Goal: Download file/media

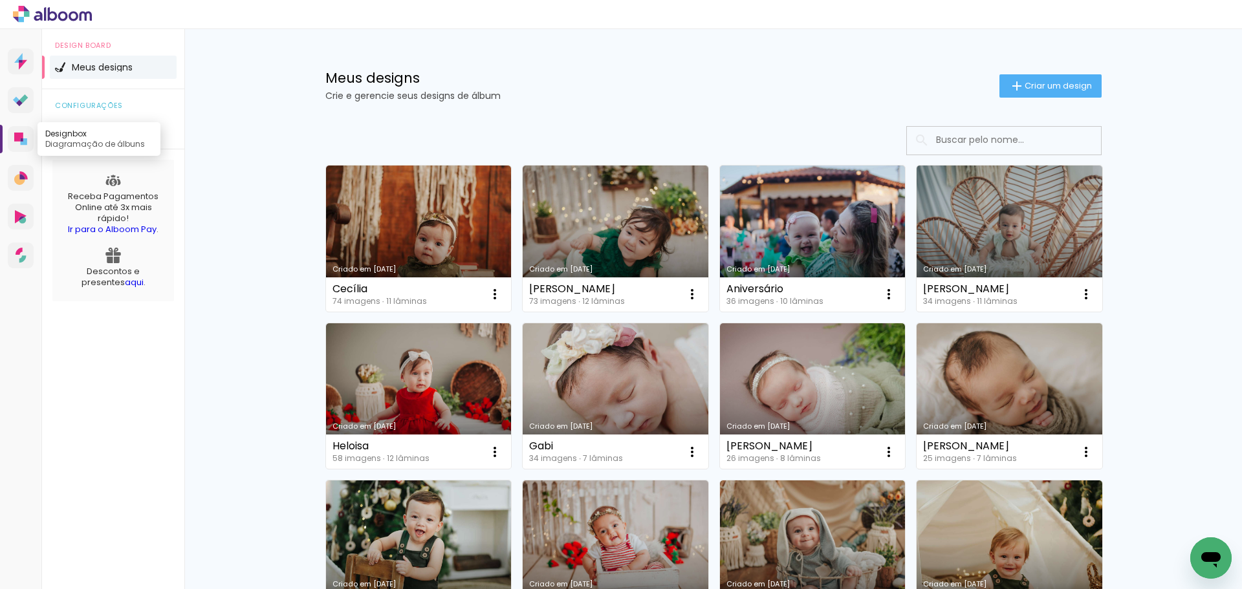
click at [25, 141] on icon at bounding box center [24, 141] width 6 height 6
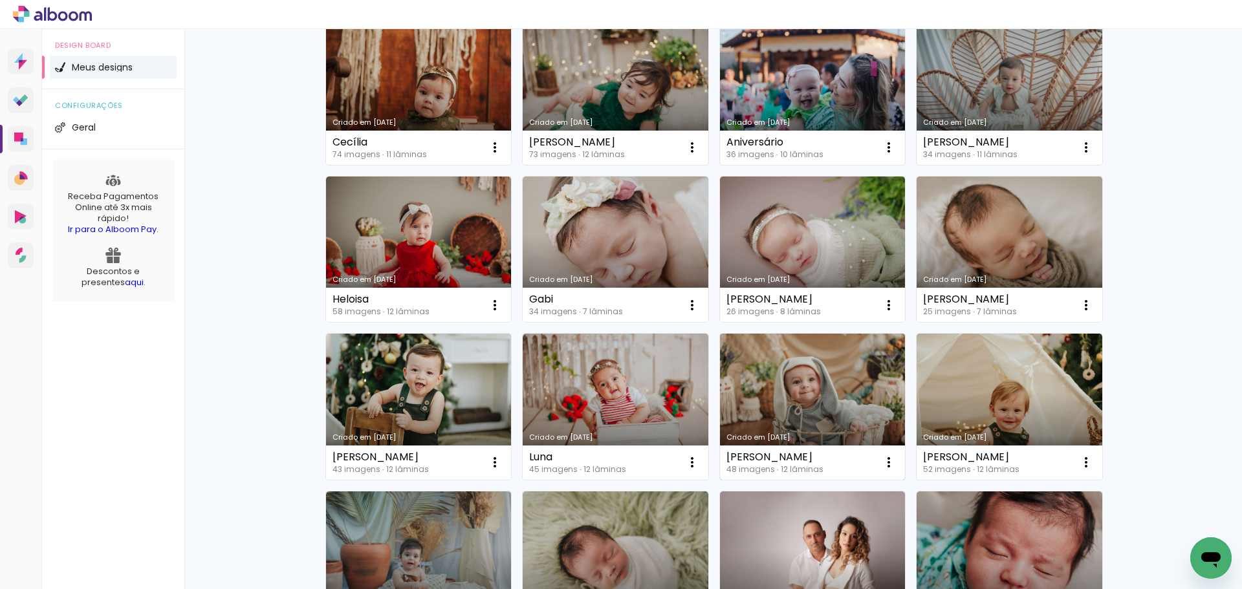
scroll to position [194, 0]
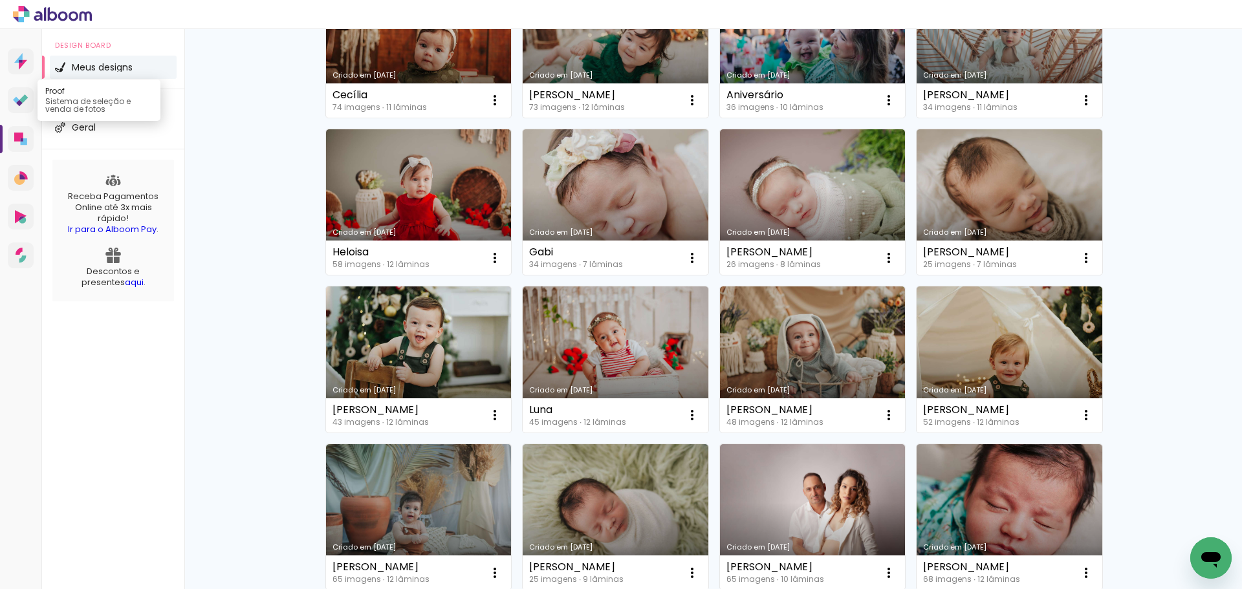
click at [15, 96] on icon at bounding box center [21, 100] width 16 height 12
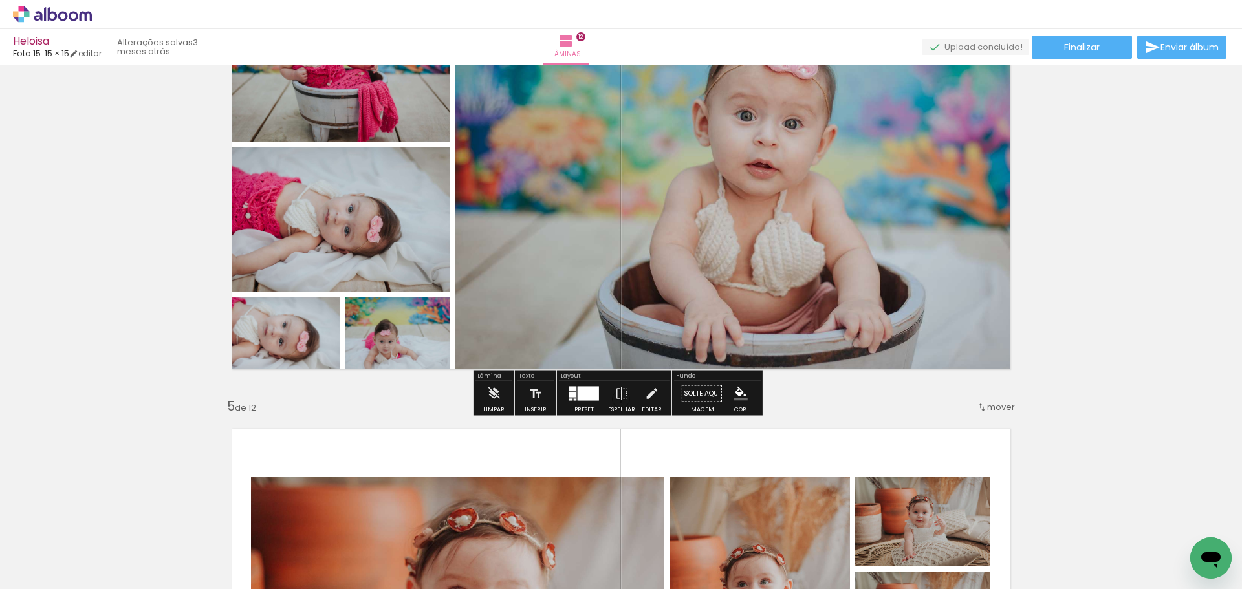
scroll to position [1423, 0]
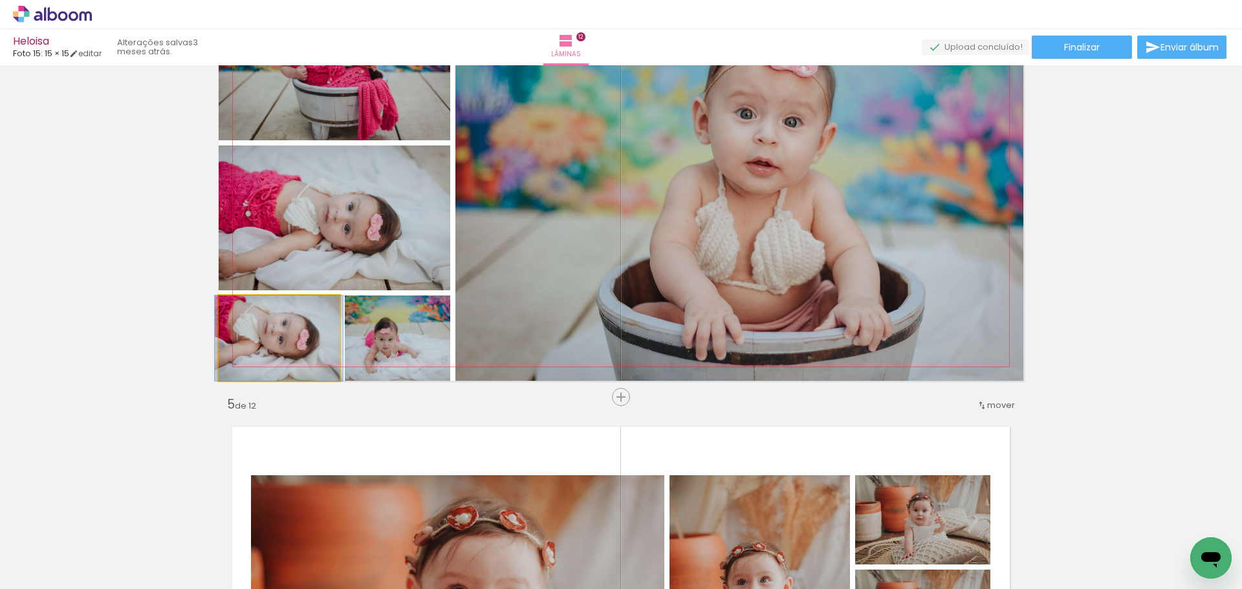
click at [266, 349] on quentale-photo at bounding box center [279, 338] width 121 height 85
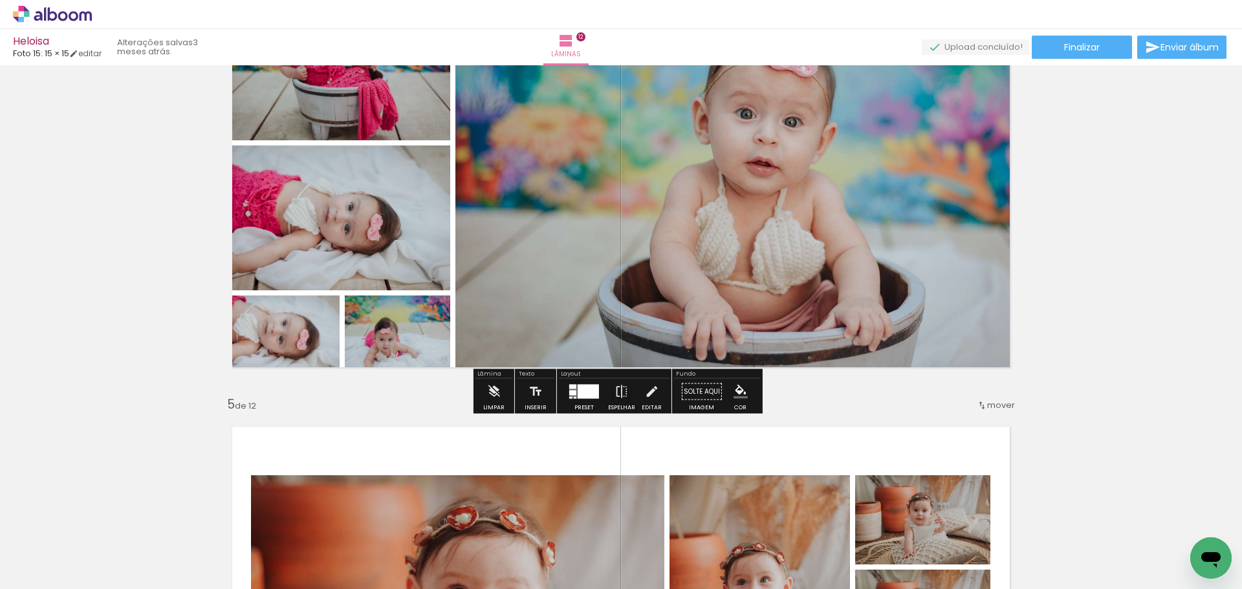
click at [266, 349] on quentale-photo at bounding box center [279, 338] width 121 height 85
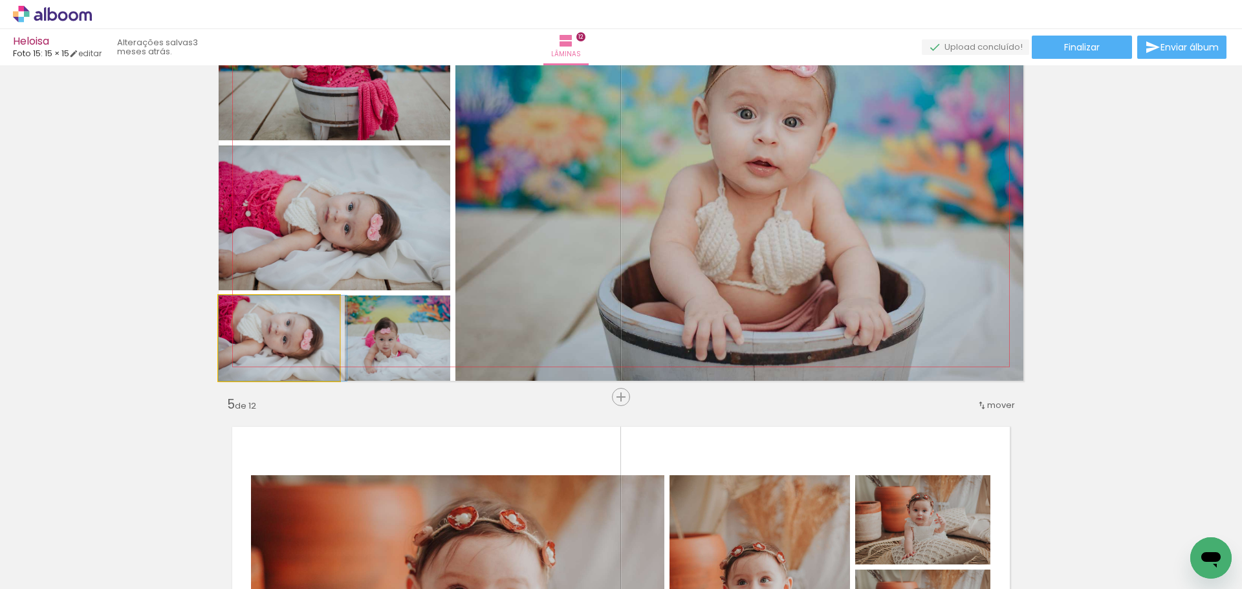
drag, startPoint x: 281, startPoint y: 342, endPoint x: 307, endPoint y: 380, distance: 46.3
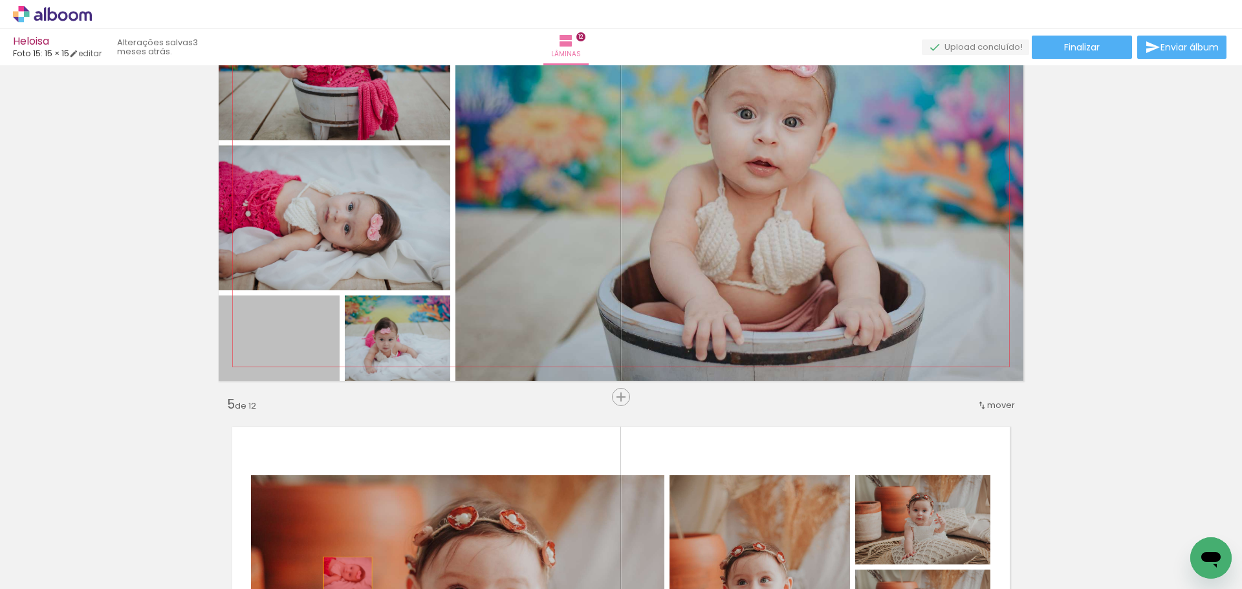
drag, startPoint x: 300, startPoint y: 349, endPoint x: 351, endPoint y: 564, distance: 220.8
click at [351, 564] on quentale-workspace at bounding box center [621, 294] width 1242 height 589
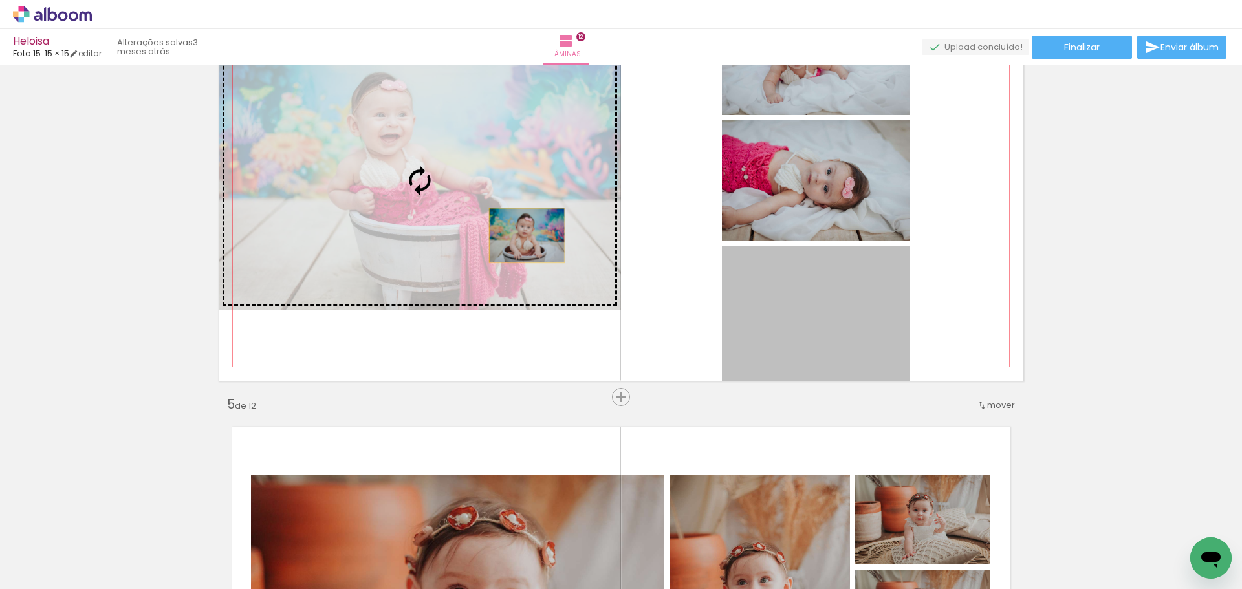
drag, startPoint x: 849, startPoint y: 329, endPoint x: 522, endPoint y: 235, distance: 339.9
click at [0, 0] on slot at bounding box center [0, 0] width 0 height 0
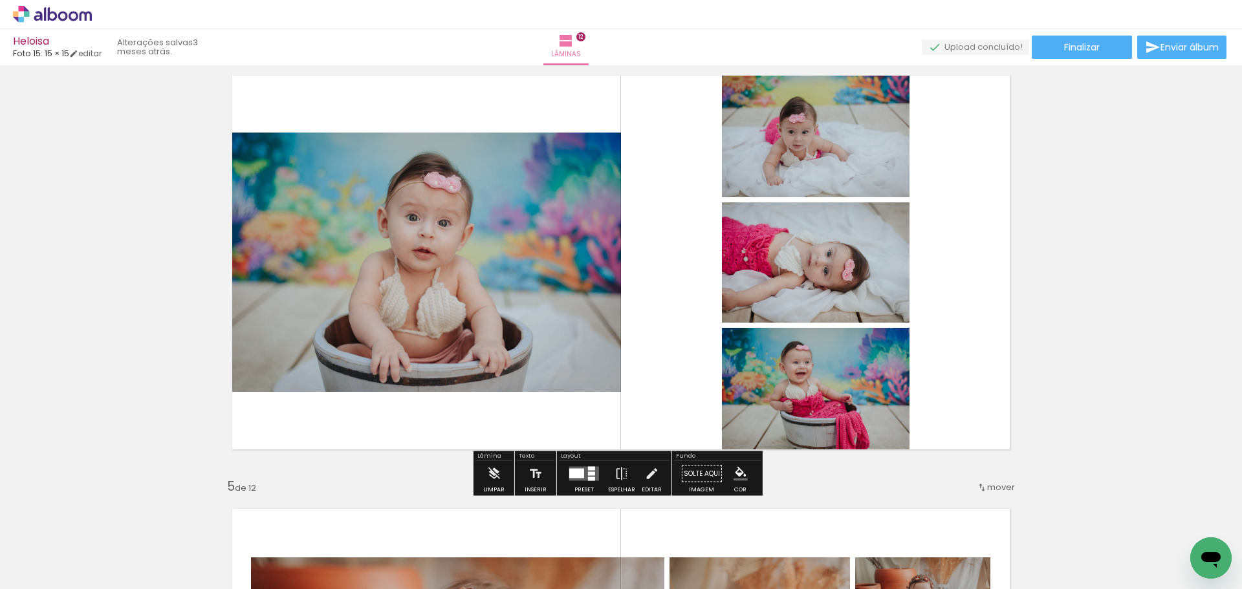
scroll to position [1359, 0]
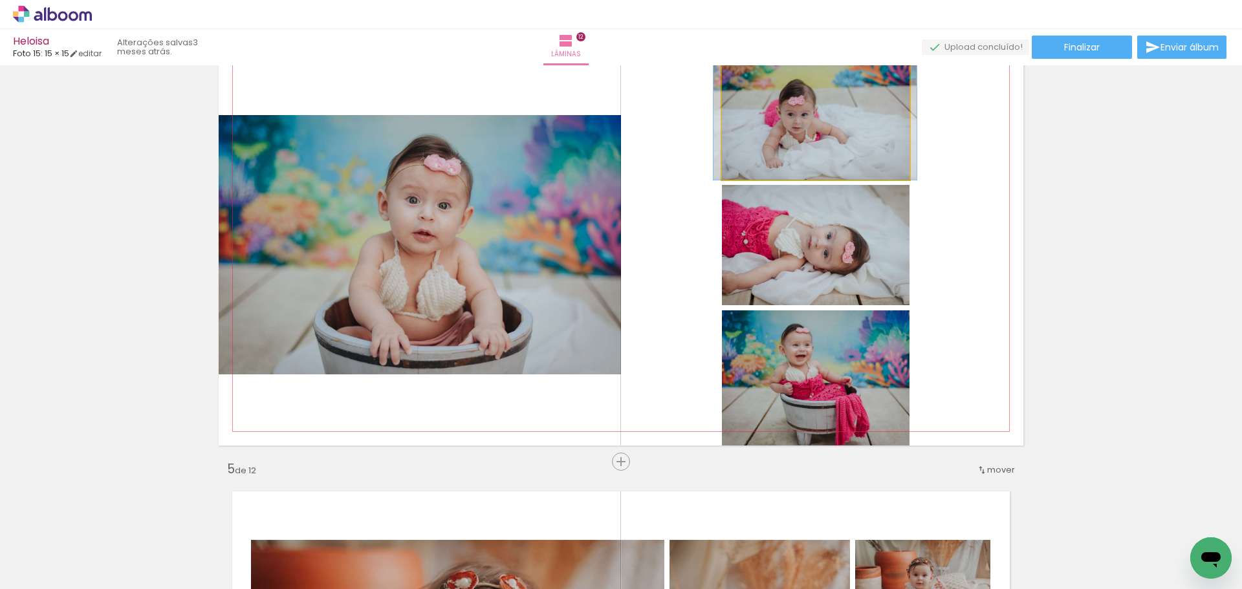
drag, startPoint x: 814, startPoint y: 115, endPoint x: 813, endPoint y: 140, distance: 25.2
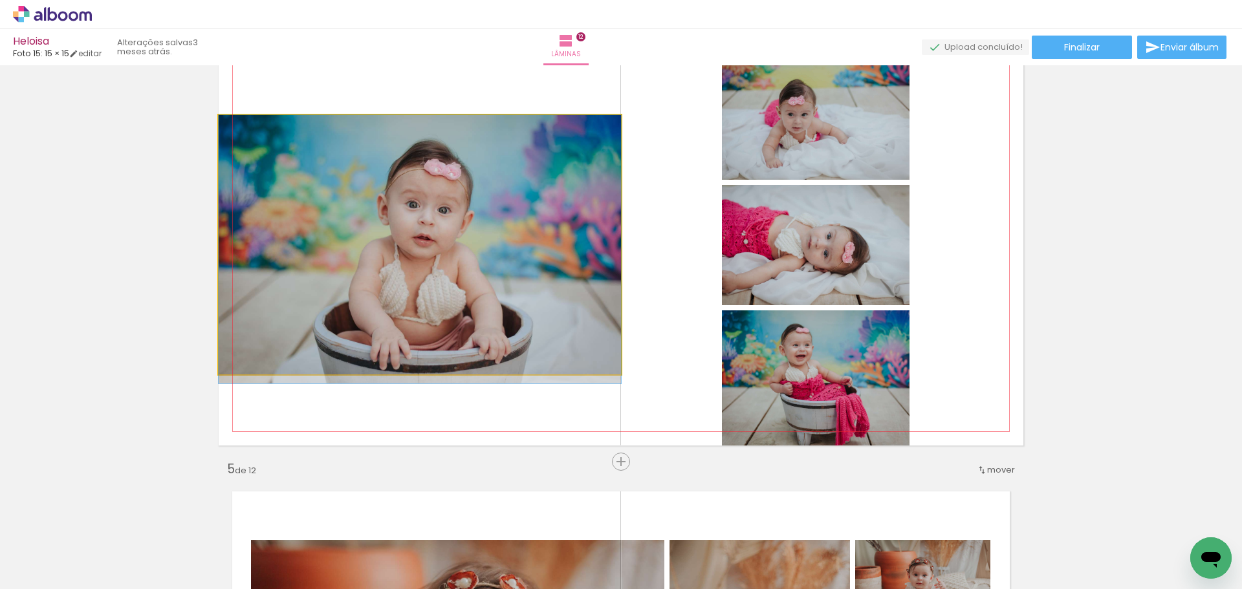
drag, startPoint x: 391, startPoint y: 206, endPoint x: 459, endPoint y: 216, distance: 68.6
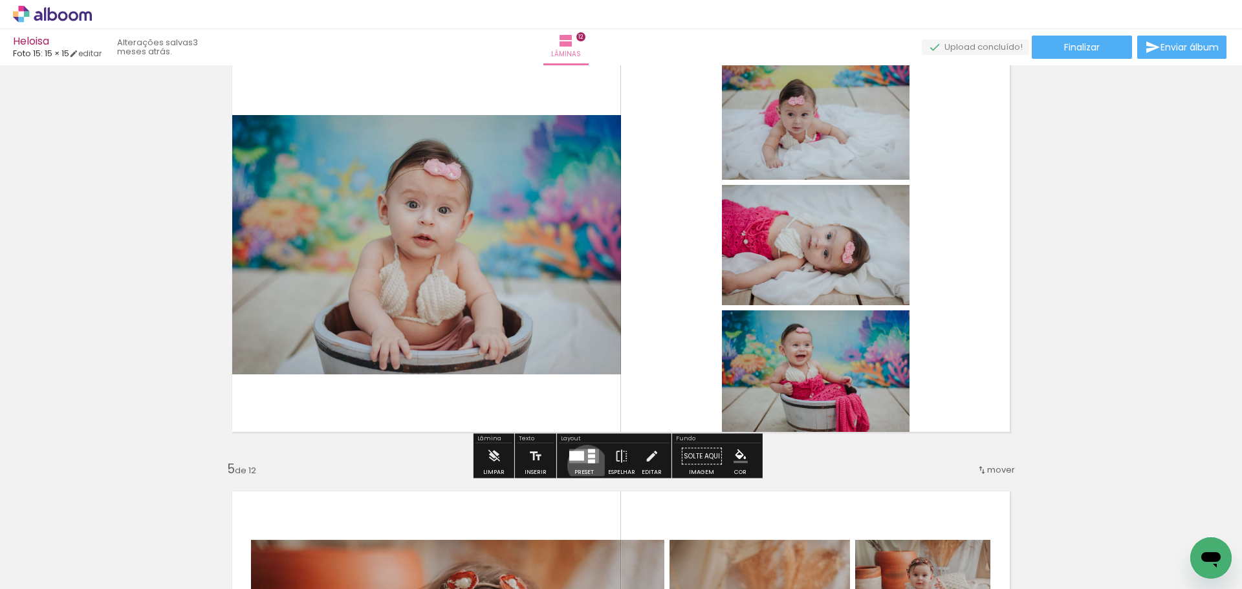
click at [584, 465] on div at bounding box center [584, 457] width 35 height 26
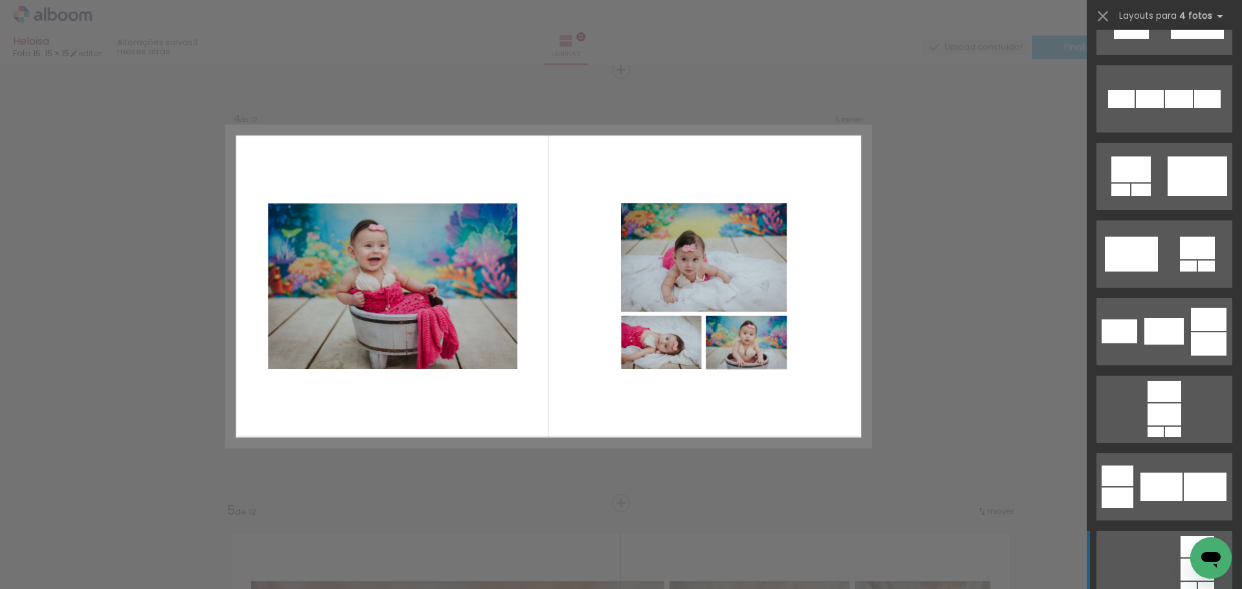
scroll to position [4270, 0]
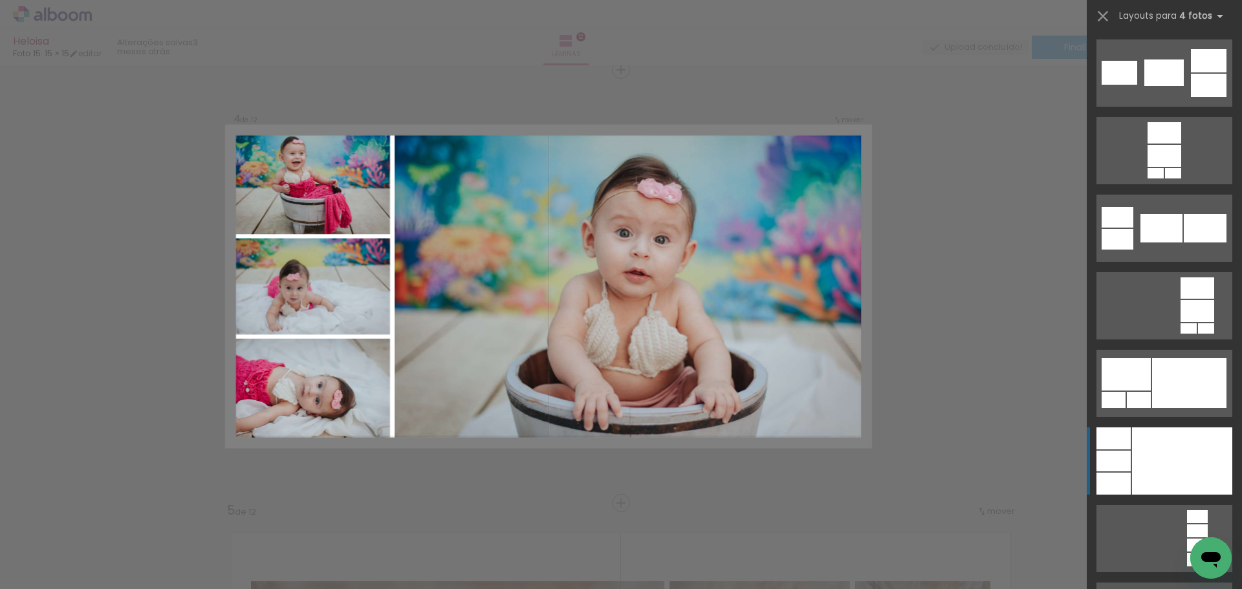
click at [1141, 454] on div at bounding box center [1182, 461] width 100 height 67
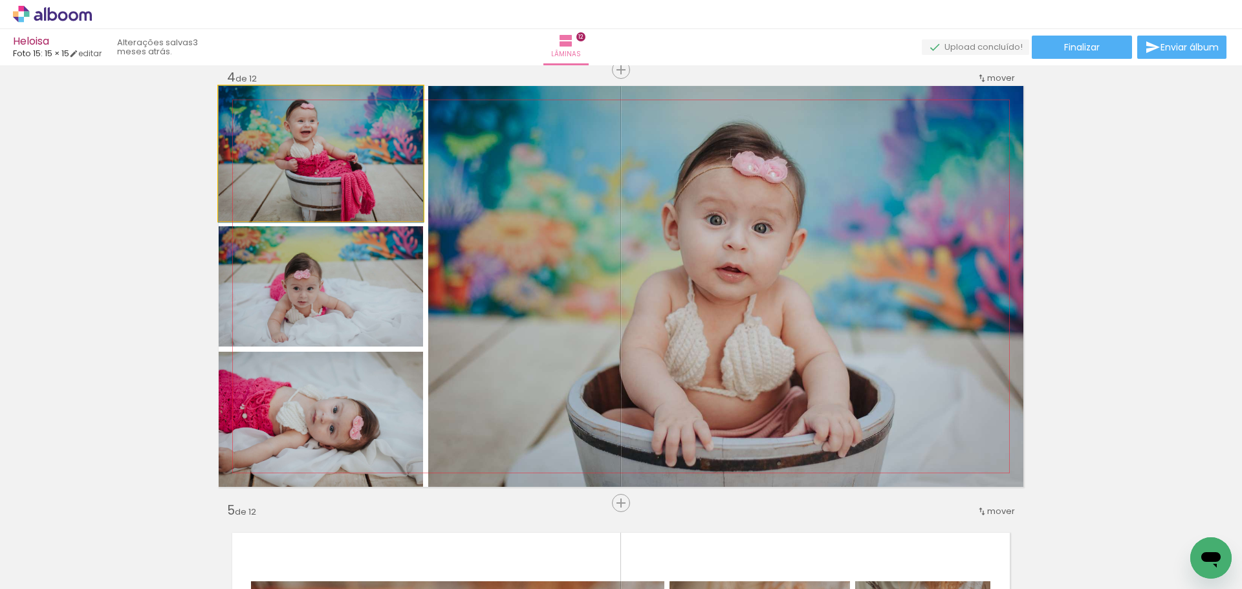
drag, startPoint x: 325, startPoint y: 145, endPoint x: 323, endPoint y: 176, distance: 31.1
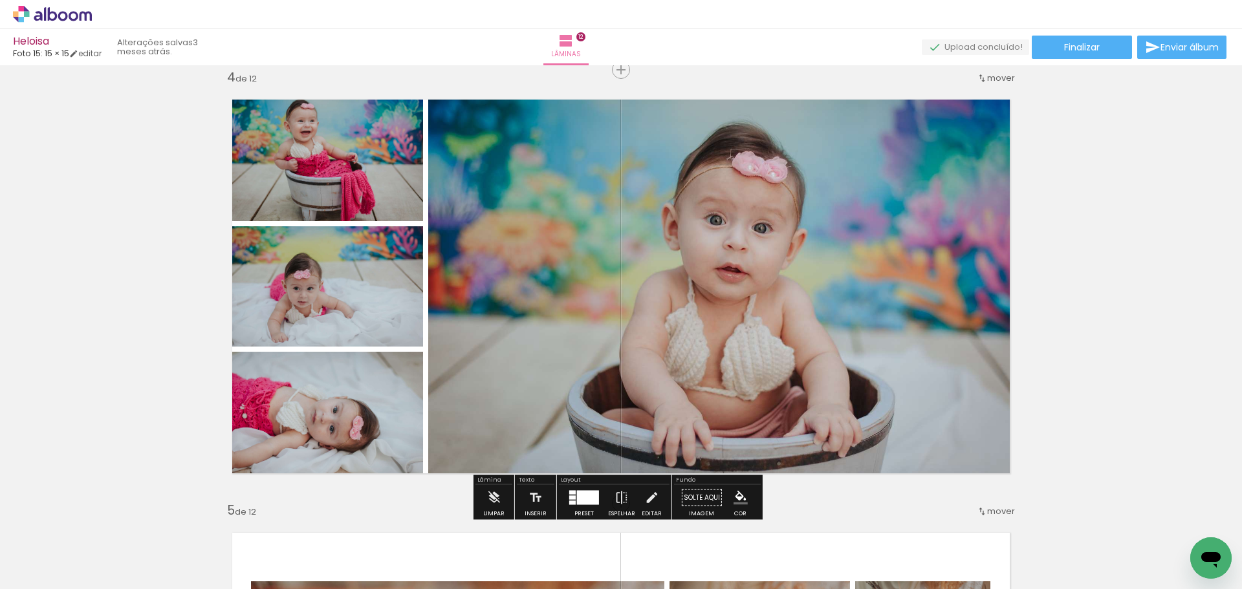
click at [246, 109] on div at bounding box center [249, 99] width 21 height 21
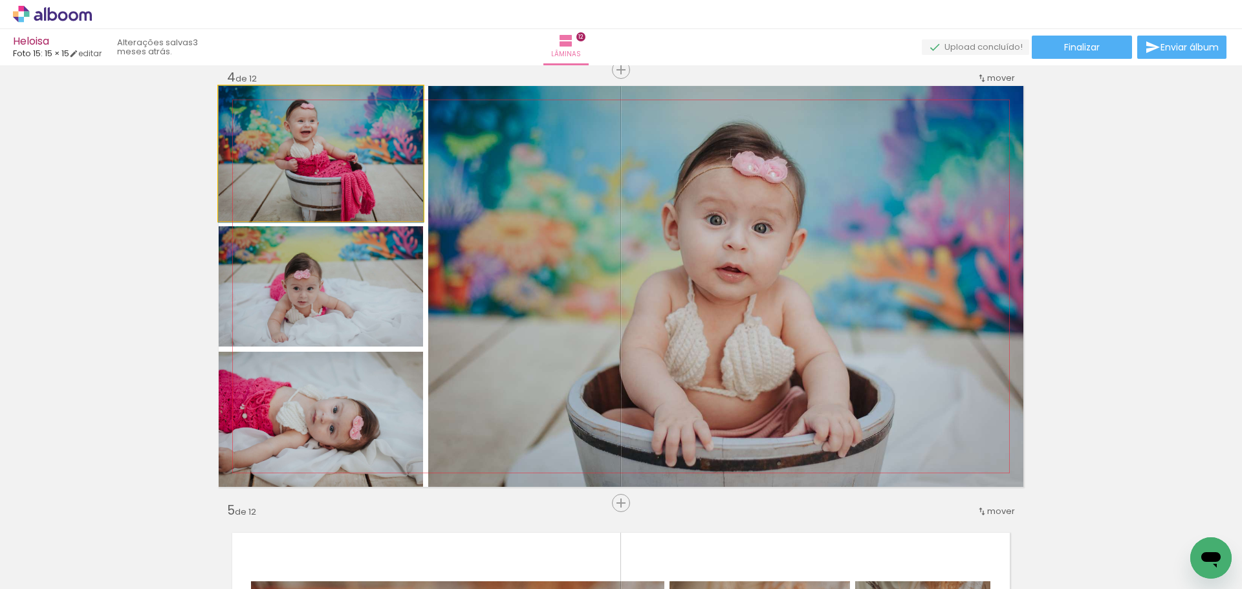
drag, startPoint x: 243, startPoint y: 102, endPoint x: 234, endPoint y: 102, distance: 9.1
type paper-slider "100"
click at [239, 102] on div at bounding box center [249, 99] width 21 height 21
drag, startPoint x: 316, startPoint y: 157, endPoint x: 353, endPoint y: 185, distance: 46.6
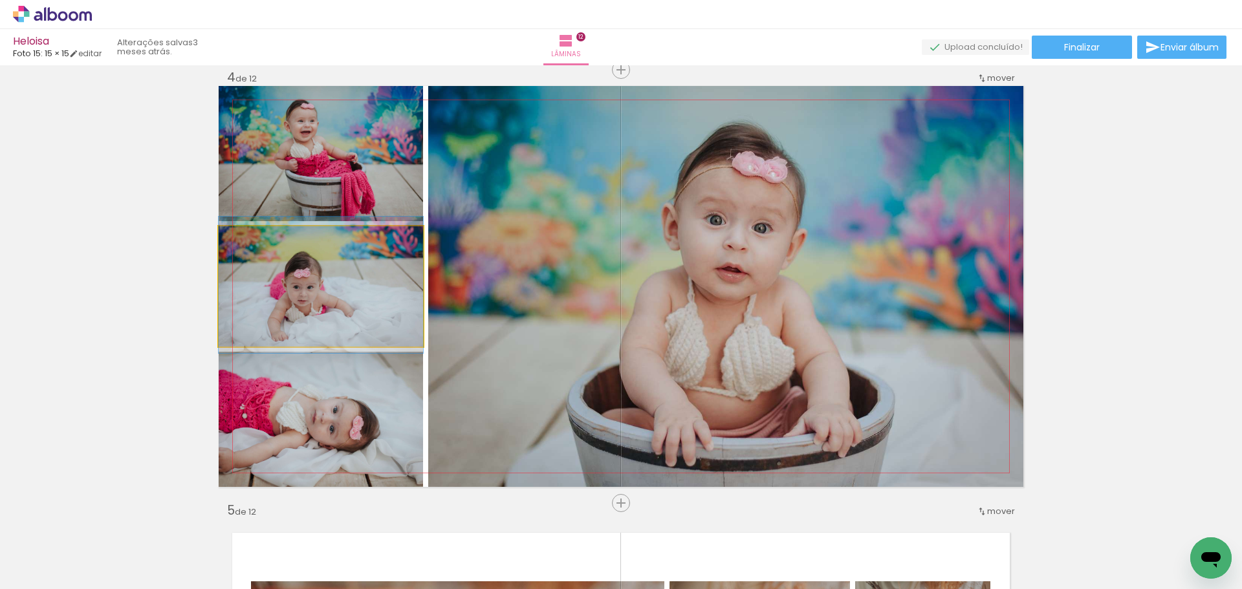
drag, startPoint x: 351, startPoint y: 309, endPoint x: 406, endPoint y: 308, distance: 54.4
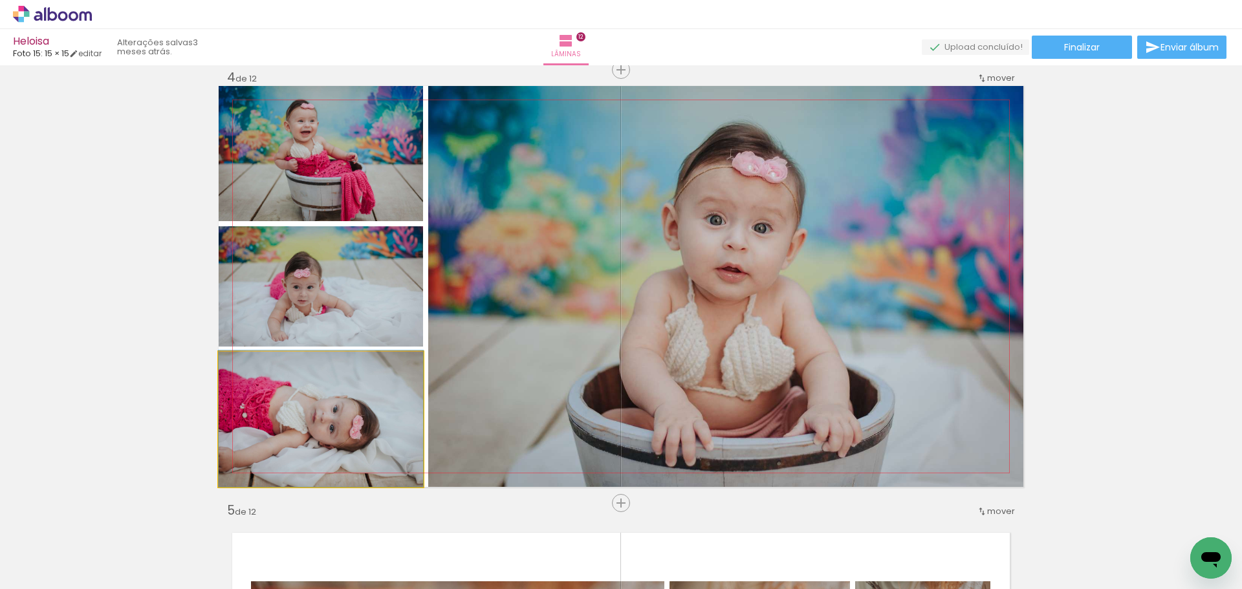
drag, startPoint x: 336, startPoint y: 410, endPoint x: 342, endPoint y: 387, distance: 23.9
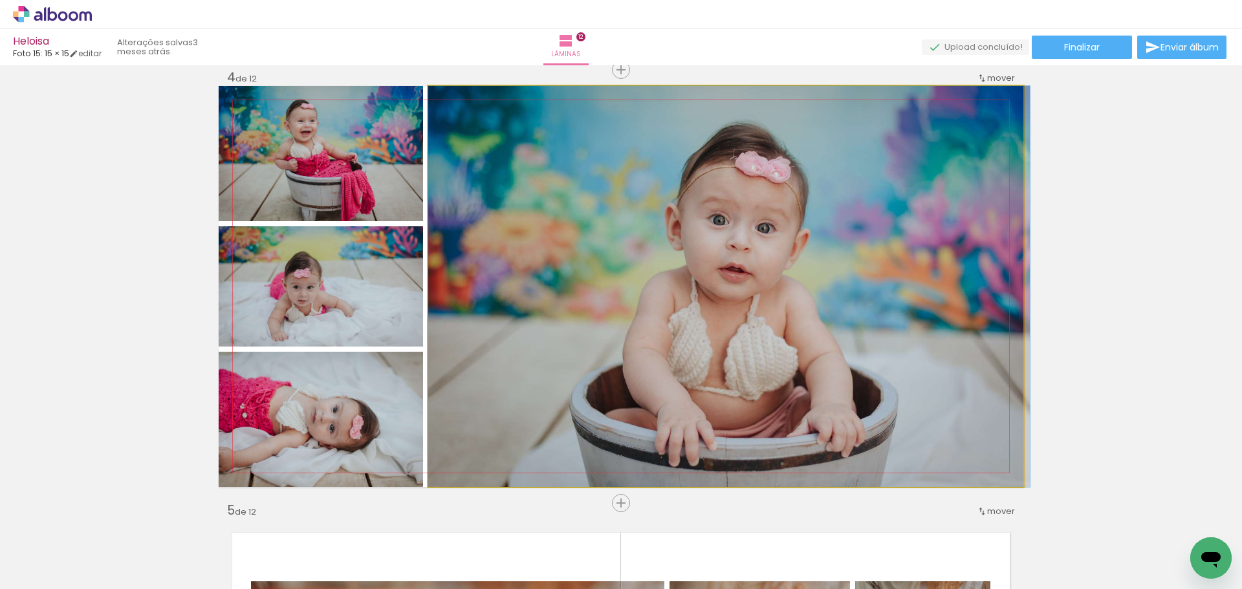
drag, startPoint x: 789, startPoint y: 295, endPoint x: 870, endPoint y: 296, distance: 81.5
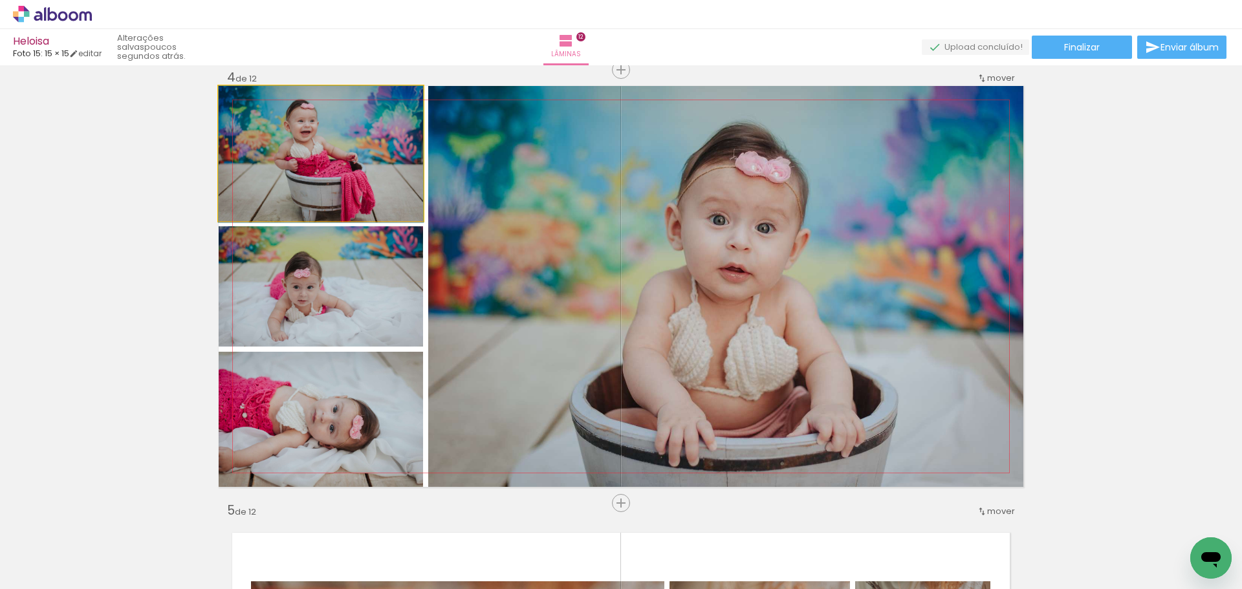
drag, startPoint x: 353, startPoint y: 166, endPoint x: 353, endPoint y: 179, distance: 12.3
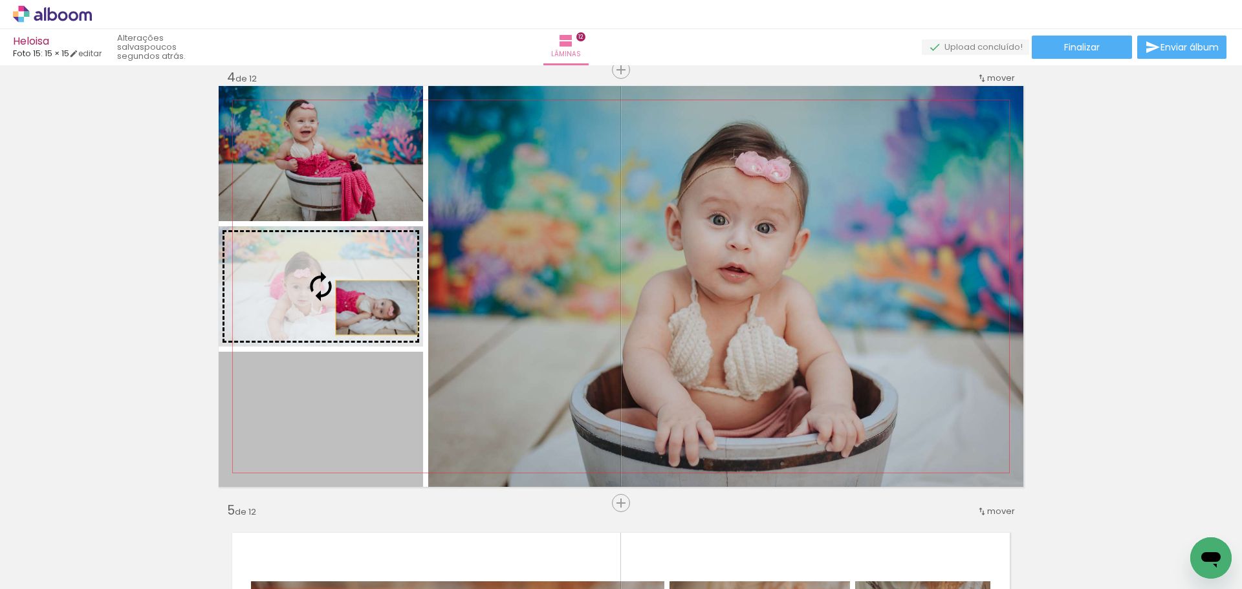
drag, startPoint x: 373, startPoint y: 423, endPoint x: 372, endPoint y: 308, distance: 115.2
click at [0, 0] on slot at bounding box center [0, 0] width 0 height 0
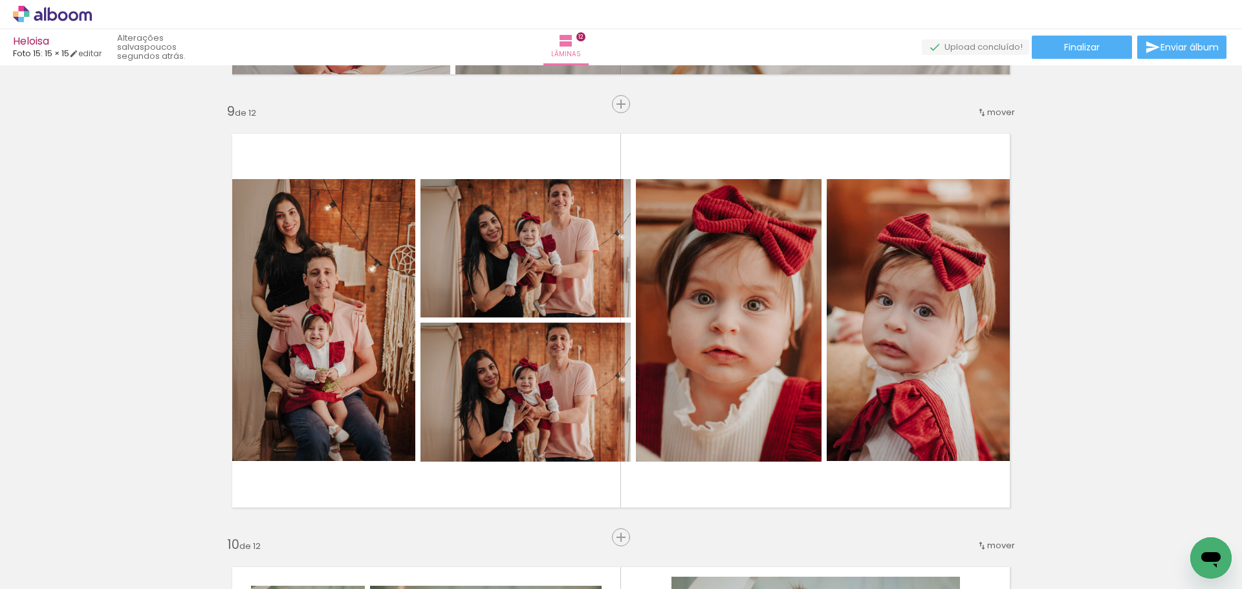
scroll to position [3452, 0]
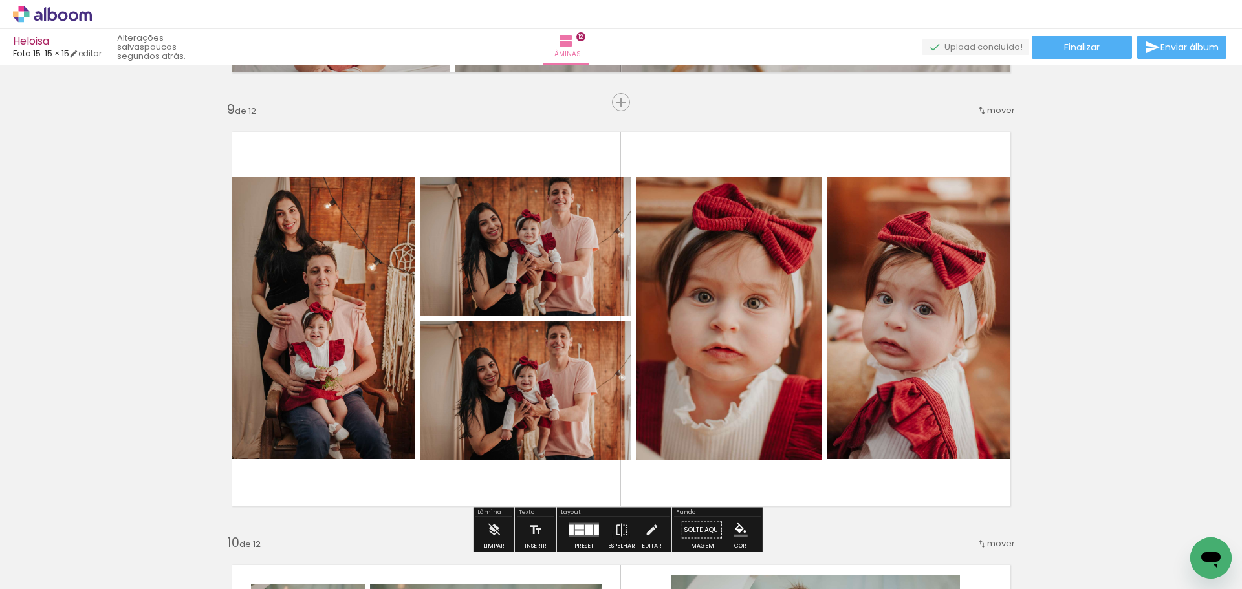
click at [587, 275] on quentale-photo at bounding box center [526, 246] width 210 height 138
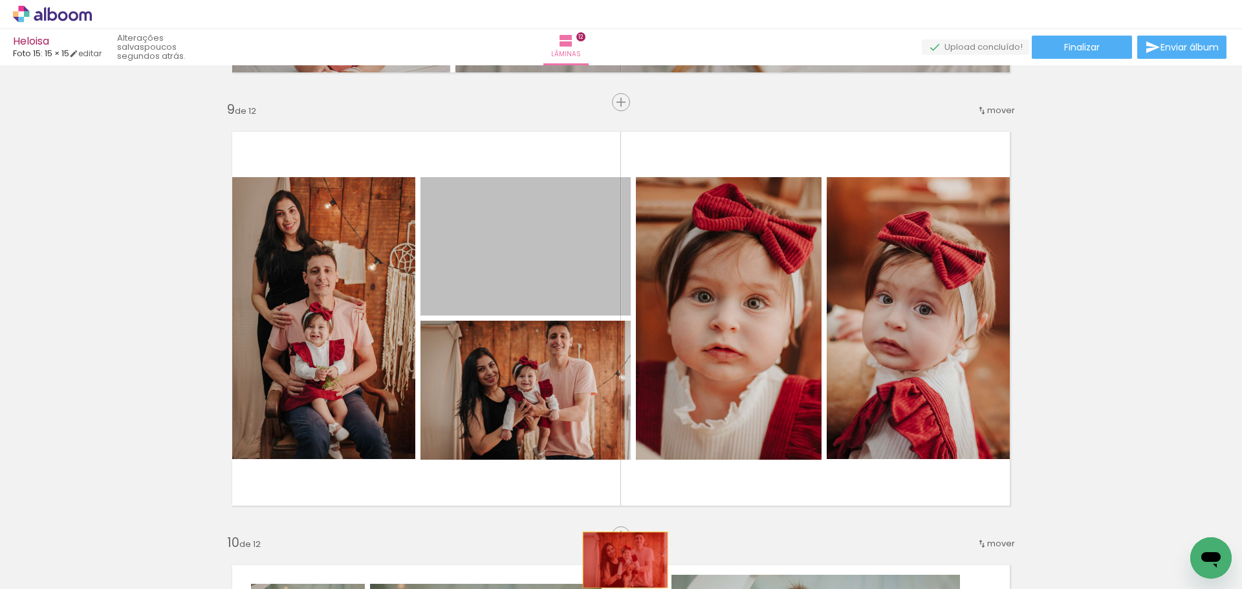
drag, startPoint x: 587, startPoint y: 275, endPoint x: 620, endPoint y: 560, distance: 287.3
click at [620, 560] on quentale-workspace at bounding box center [621, 294] width 1242 height 589
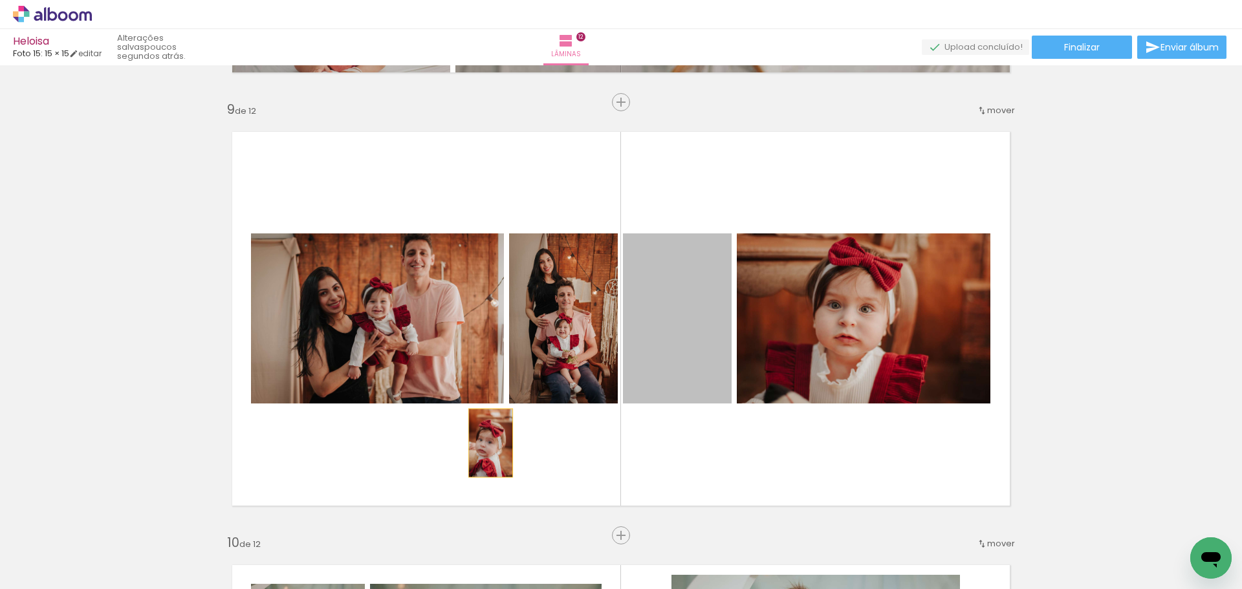
drag, startPoint x: 686, startPoint y: 355, endPoint x: 481, endPoint y: 443, distance: 223.7
click at [481, 443] on quentale-layouter at bounding box center [621, 318] width 805 height 401
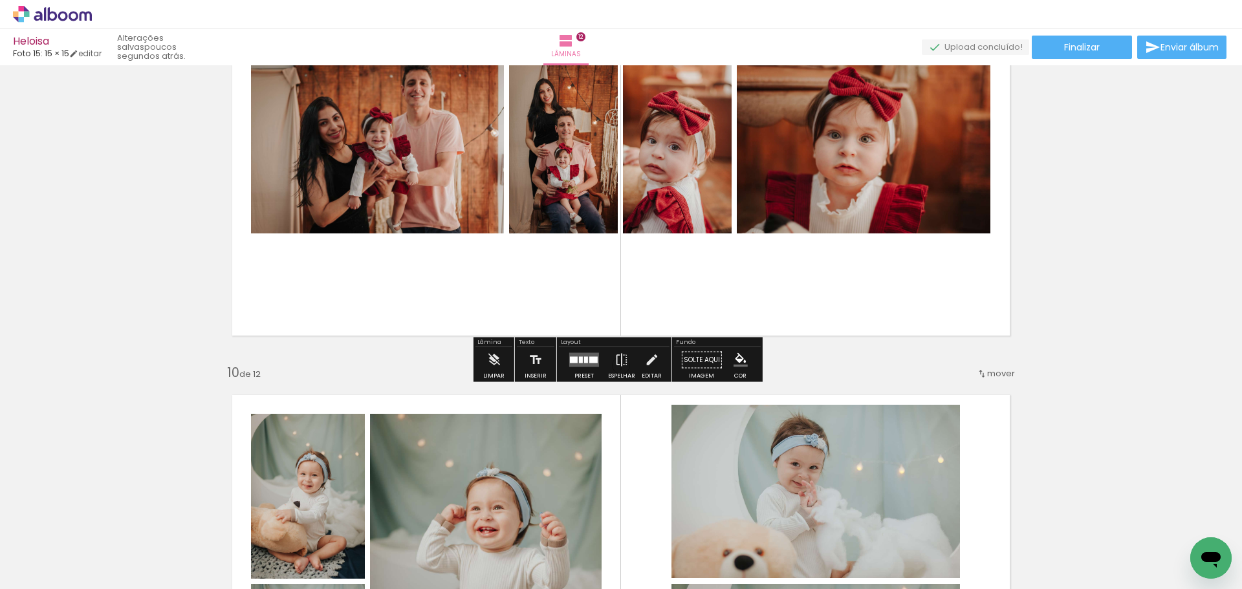
scroll to position [3646, 0]
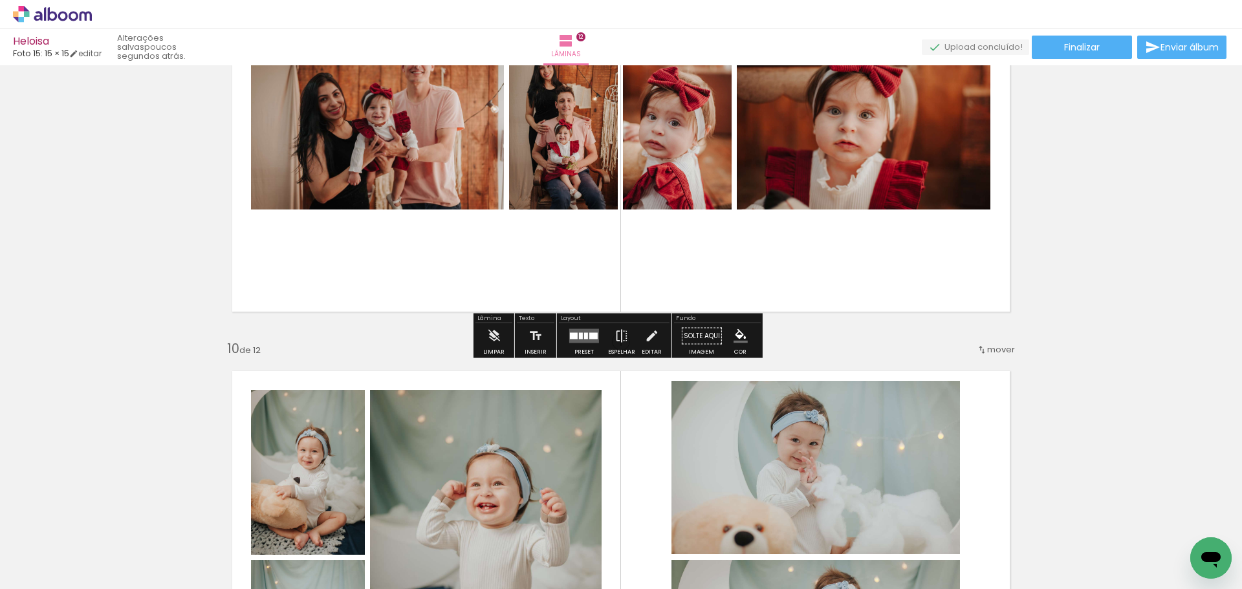
click at [579, 336] on div at bounding box center [581, 336] width 4 height 6
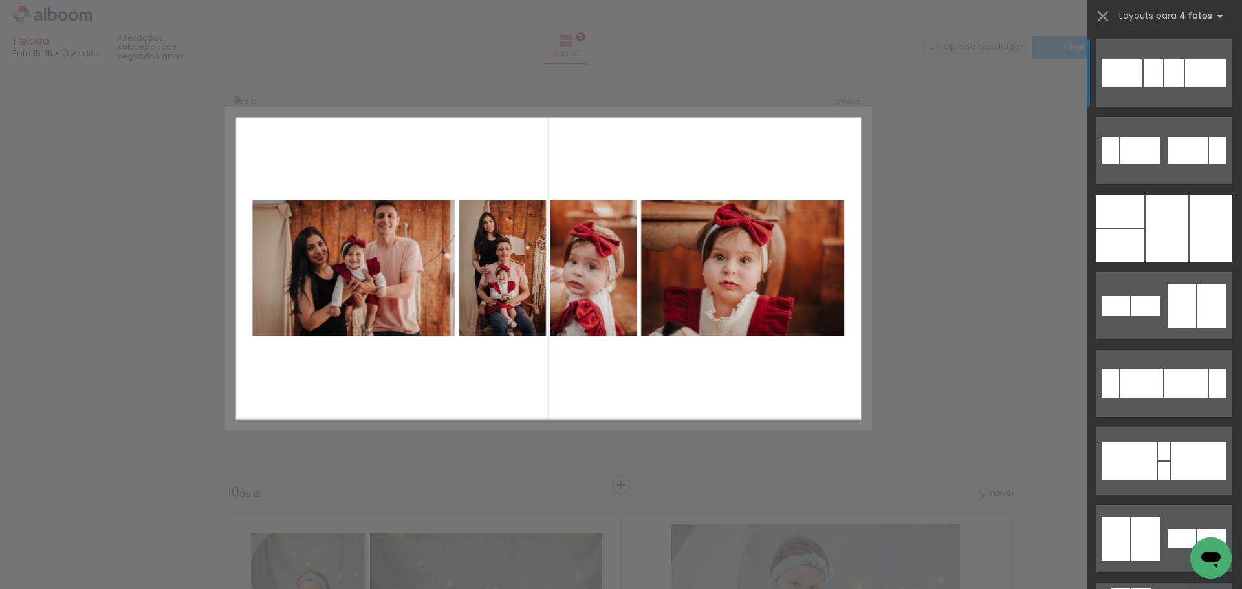
scroll to position [3484, 0]
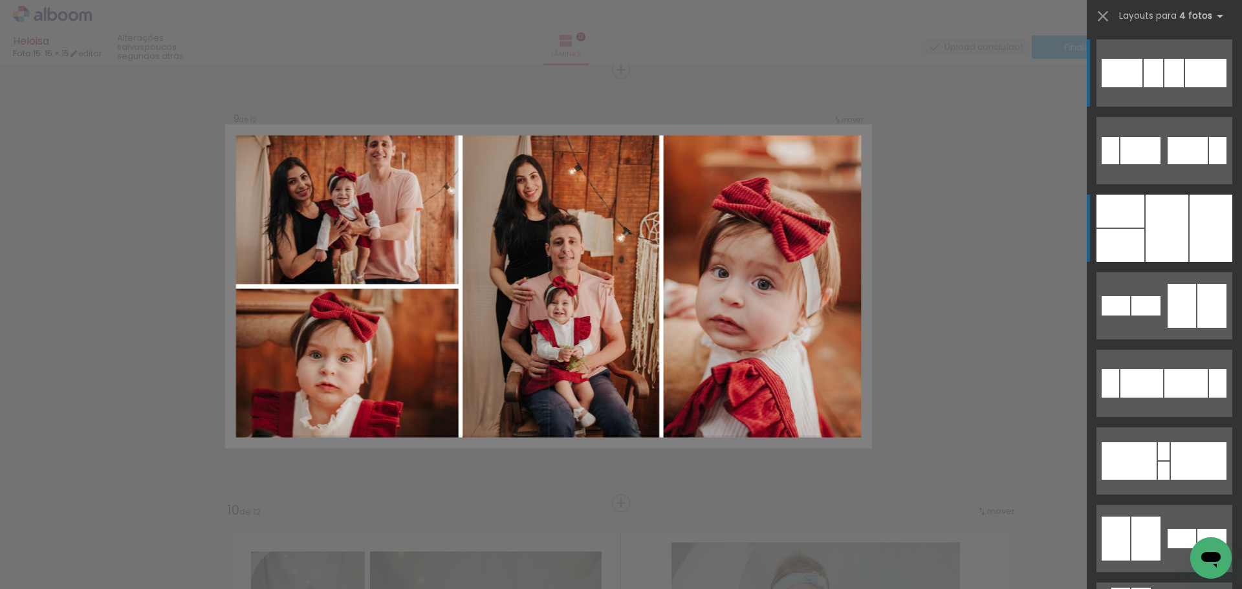
click at [1181, 234] on div at bounding box center [1167, 228] width 43 height 67
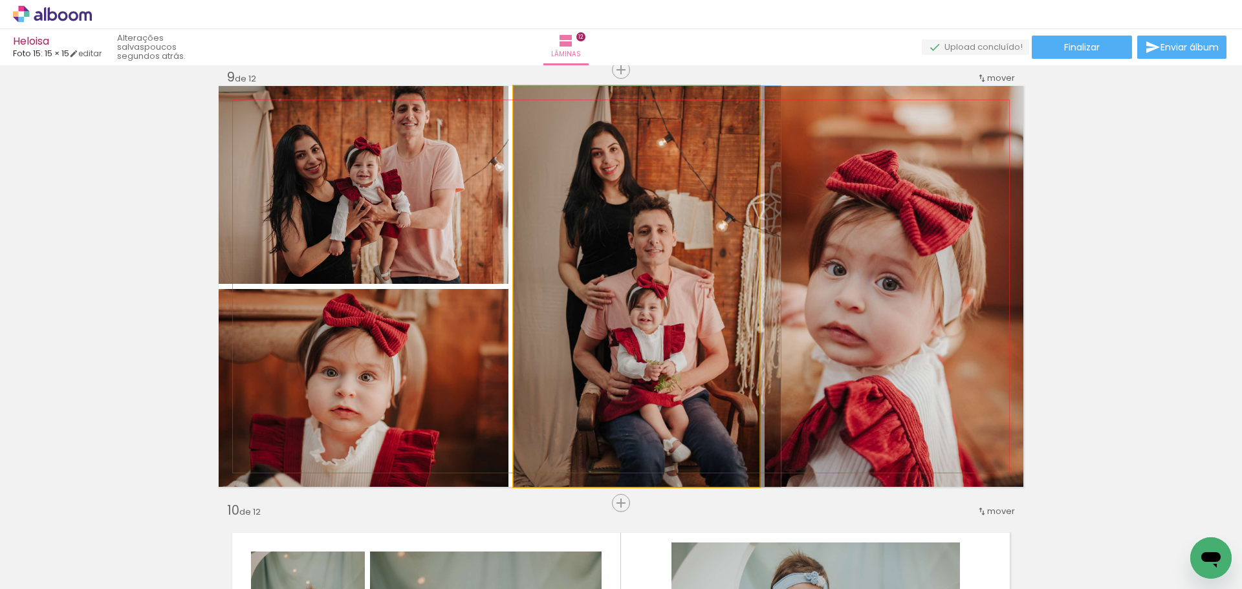
drag, startPoint x: 678, startPoint y: 259, endPoint x: 726, endPoint y: 253, distance: 48.2
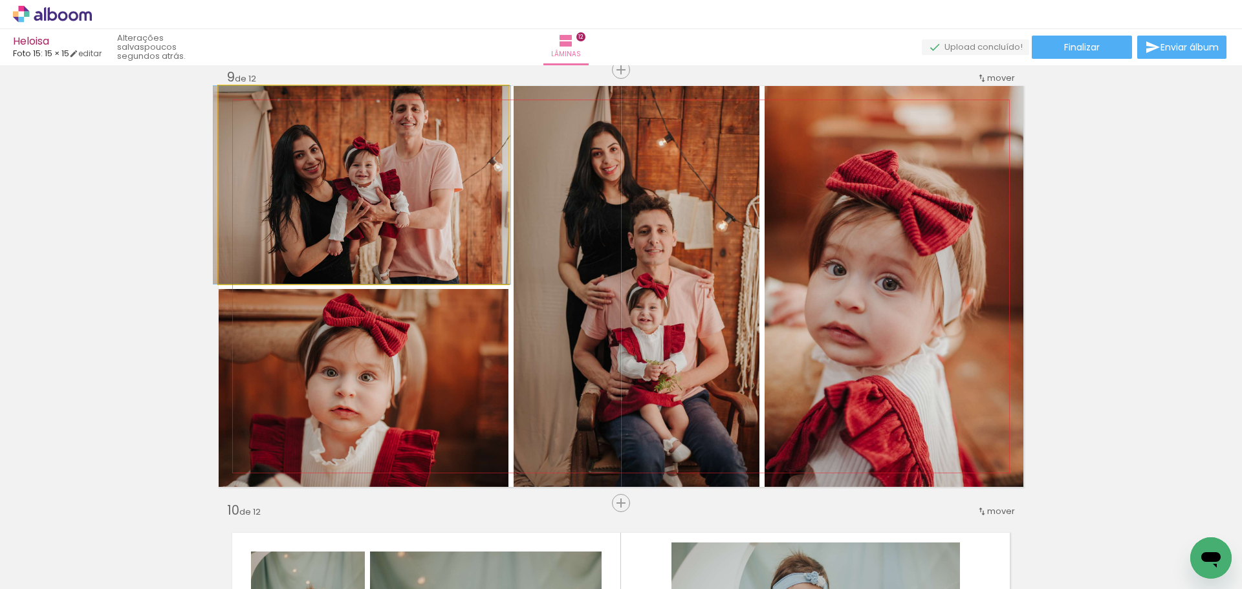
drag, startPoint x: 384, startPoint y: 164, endPoint x: 382, endPoint y: 188, distance: 23.3
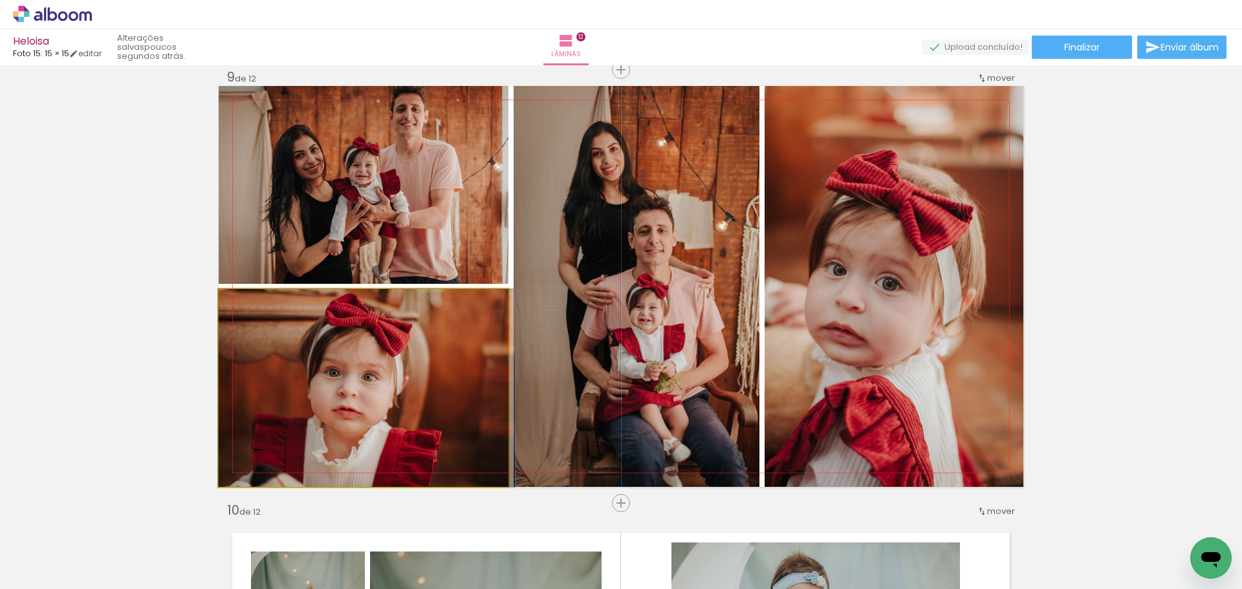
drag, startPoint x: 351, startPoint y: 341, endPoint x: 367, endPoint y: 341, distance: 15.5
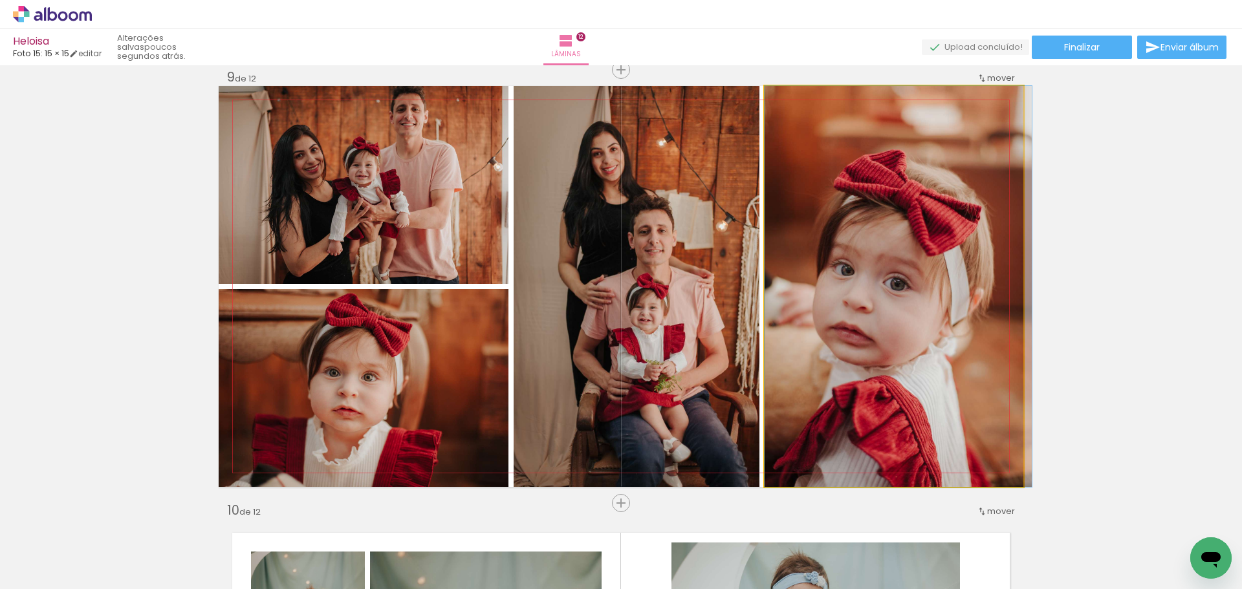
drag, startPoint x: 888, startPoint y: 326, endPoint x: 906, endPoint y: 326, distance: 18.8
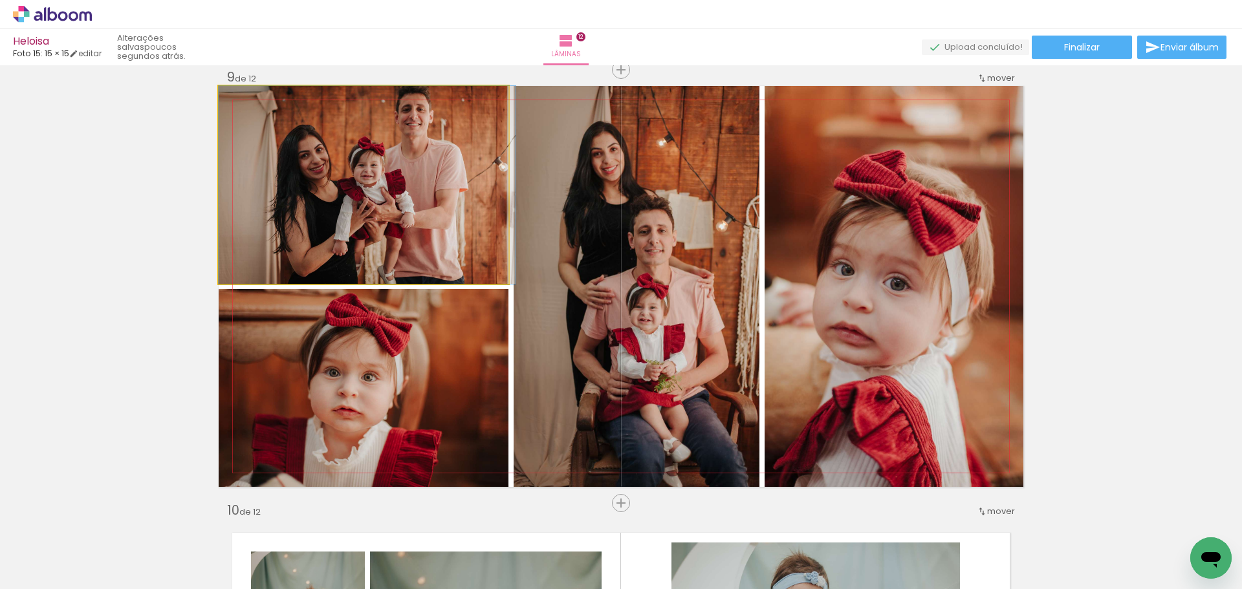
drag, startPoint x: 362, startPoint y: 178, endPoint x: 369, endPoint y: 219, distance: 42.1
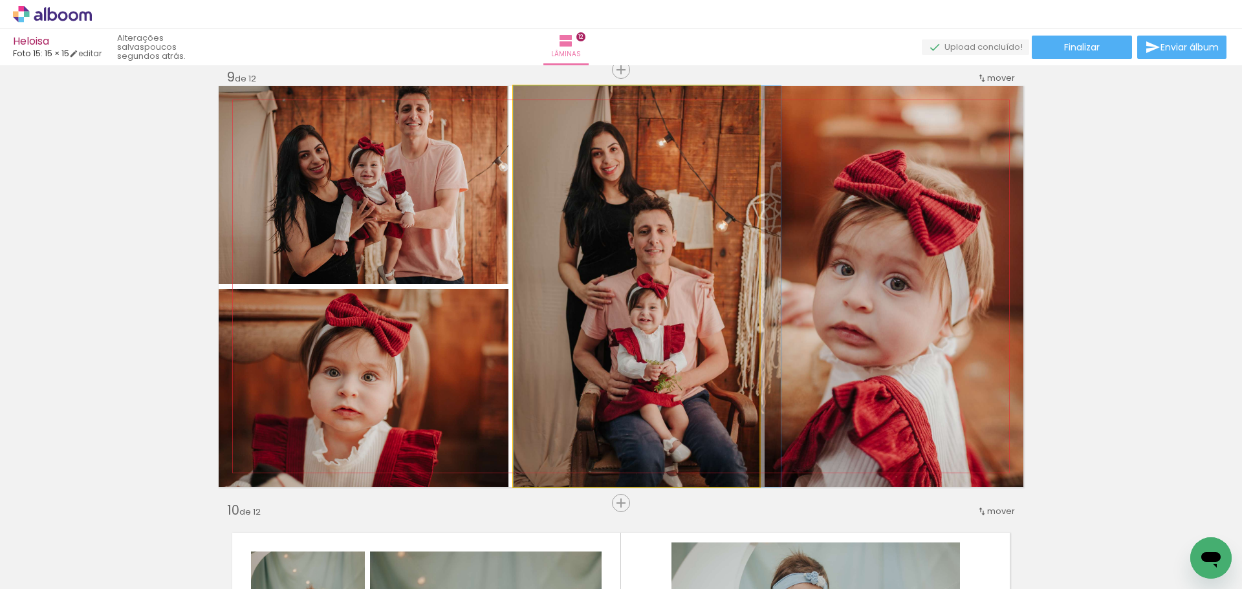
drag, startPoint x: 676, startPoint y: 273, endPoint x: 693, endPoint y: 274, distance: 16.8
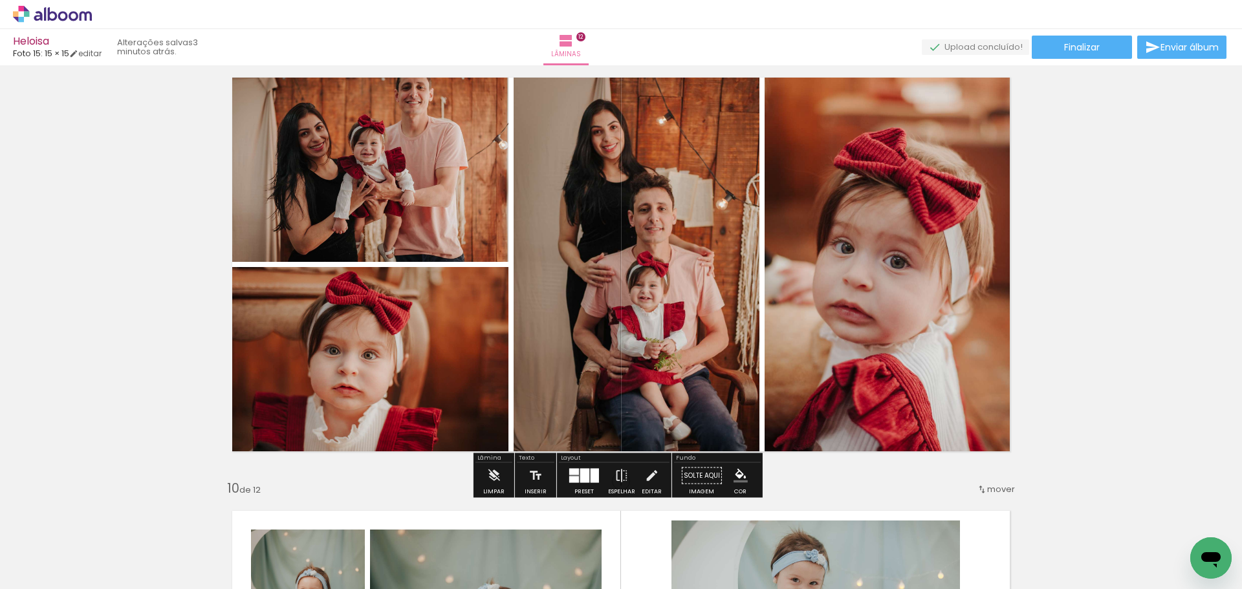
scroll to position [3495, 0]
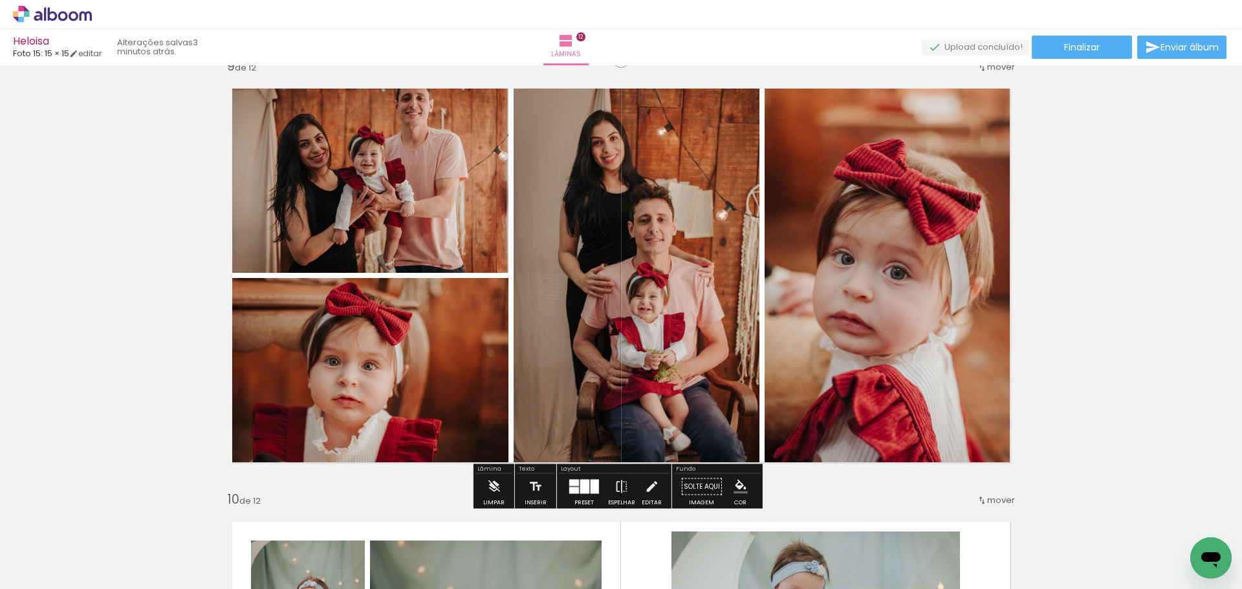
click at [580, 483] on div at bounding box center [584, 487] width 9 height 14
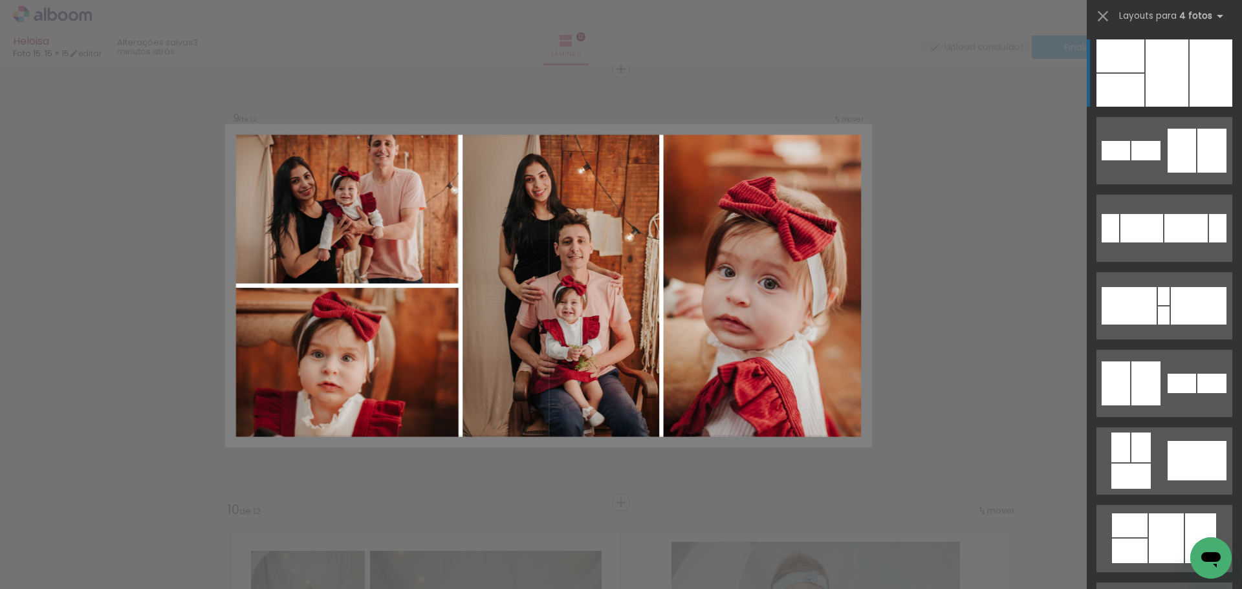
scroll to position [3484, 0]
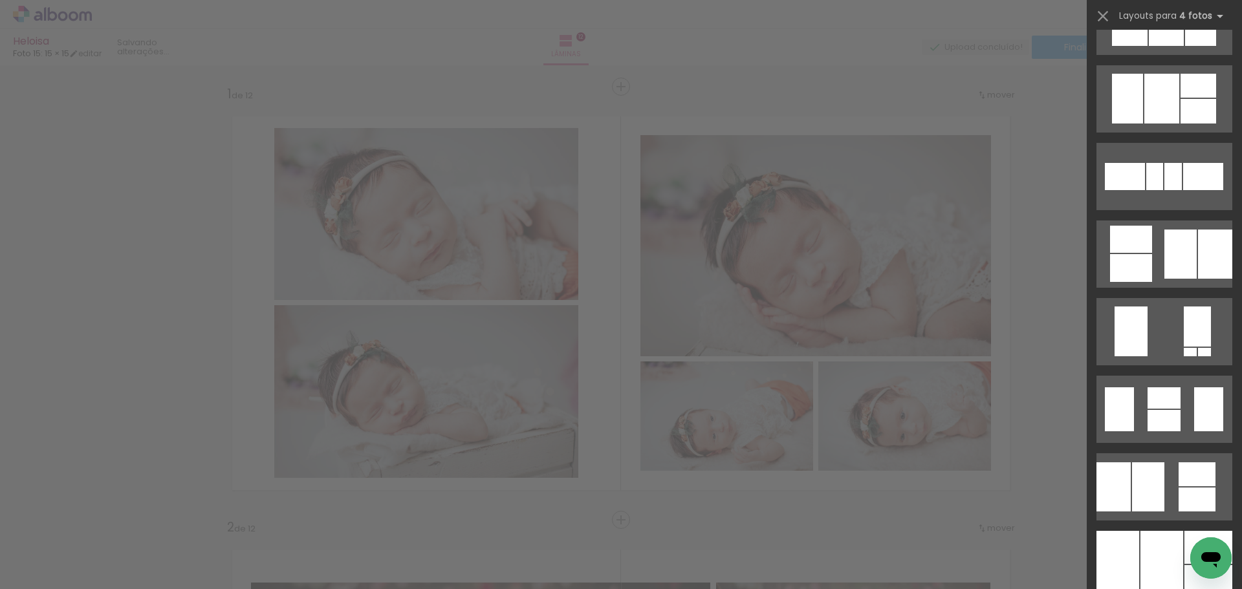
scroll to position [867, 0]
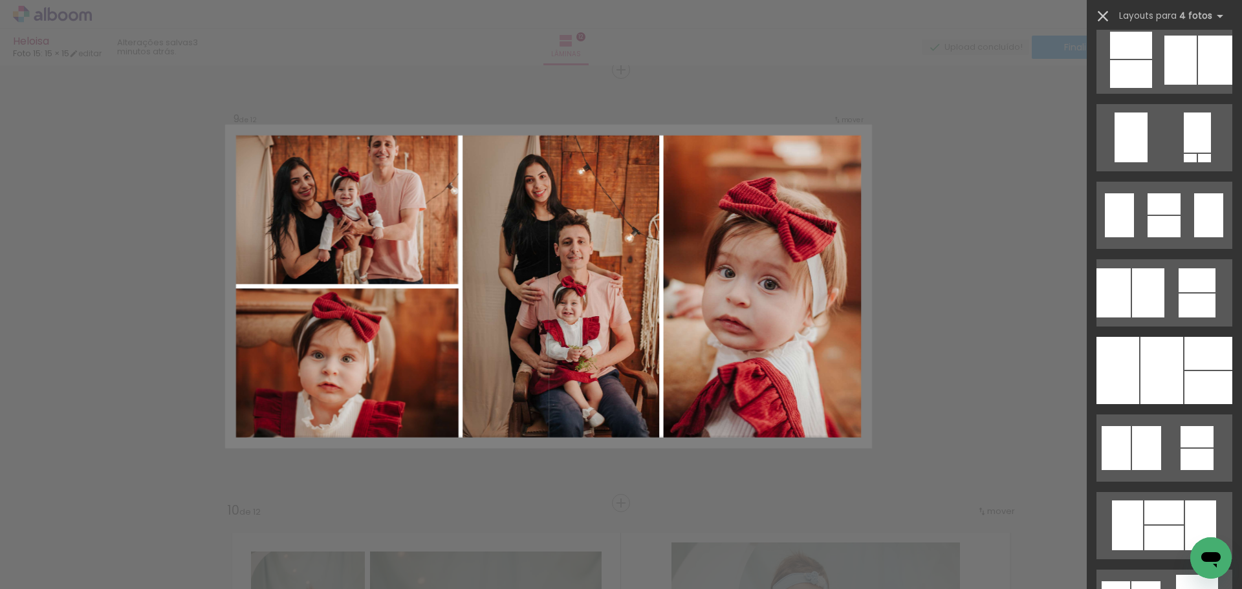
click at [1105, 10] on iron-icon at bounding box center [1103, 16] width 18 height 18
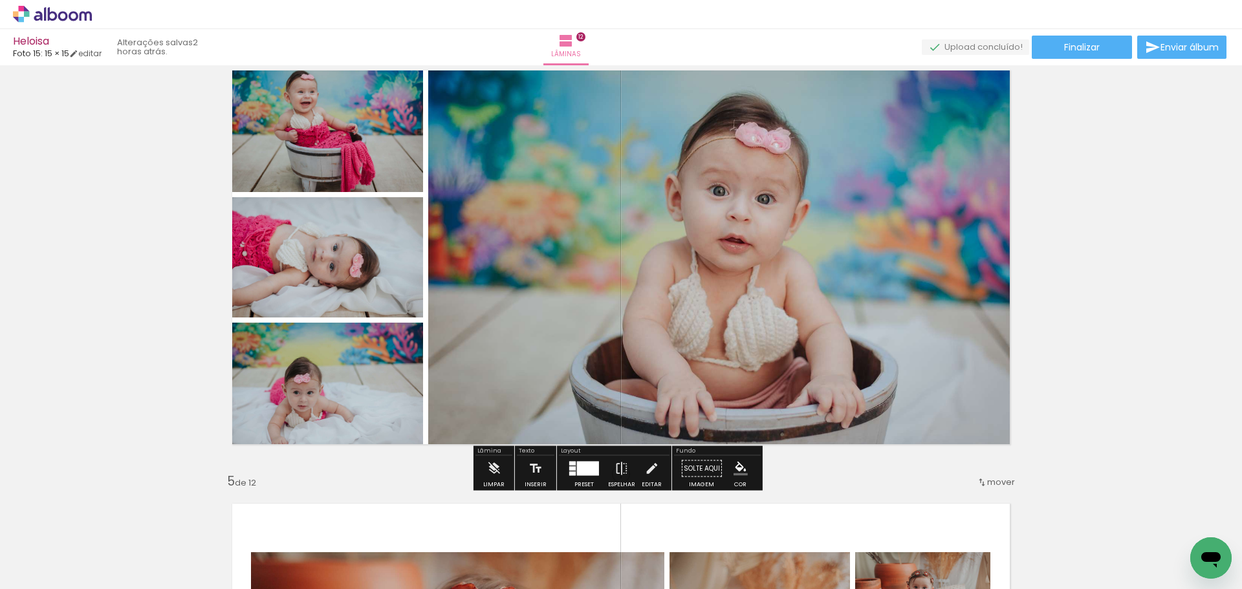
scroll to position [1350, 0]
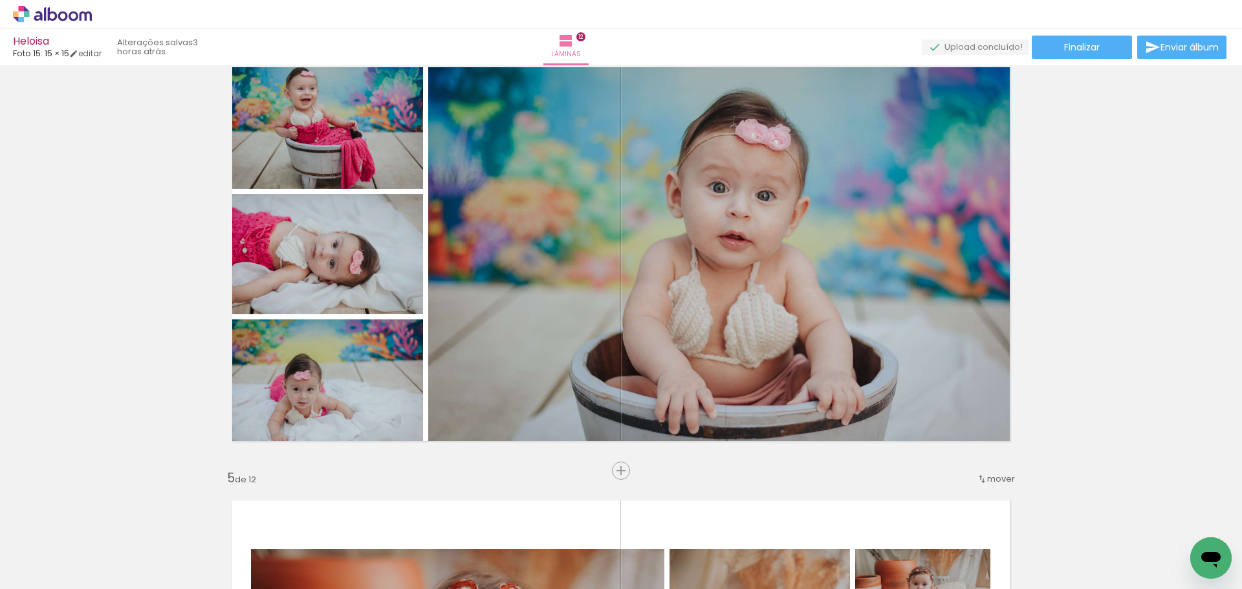
scroll to position [867, 0]
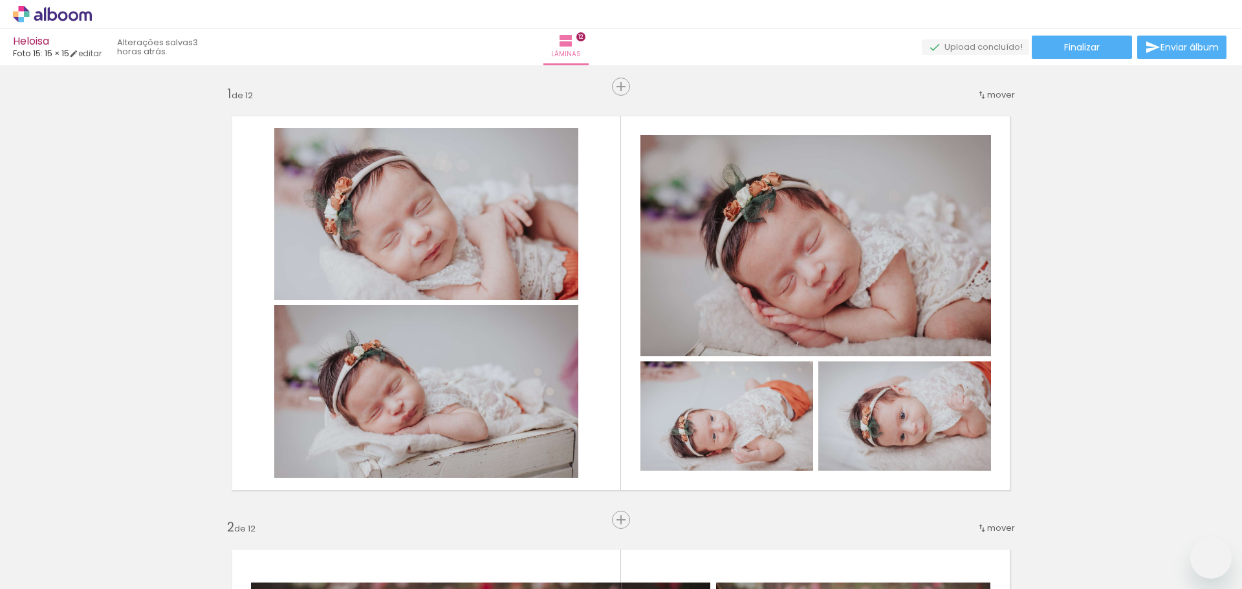
click at [1071, 43] on span "Finalizar" at bounding box center [1082, 47] width 36 height 9
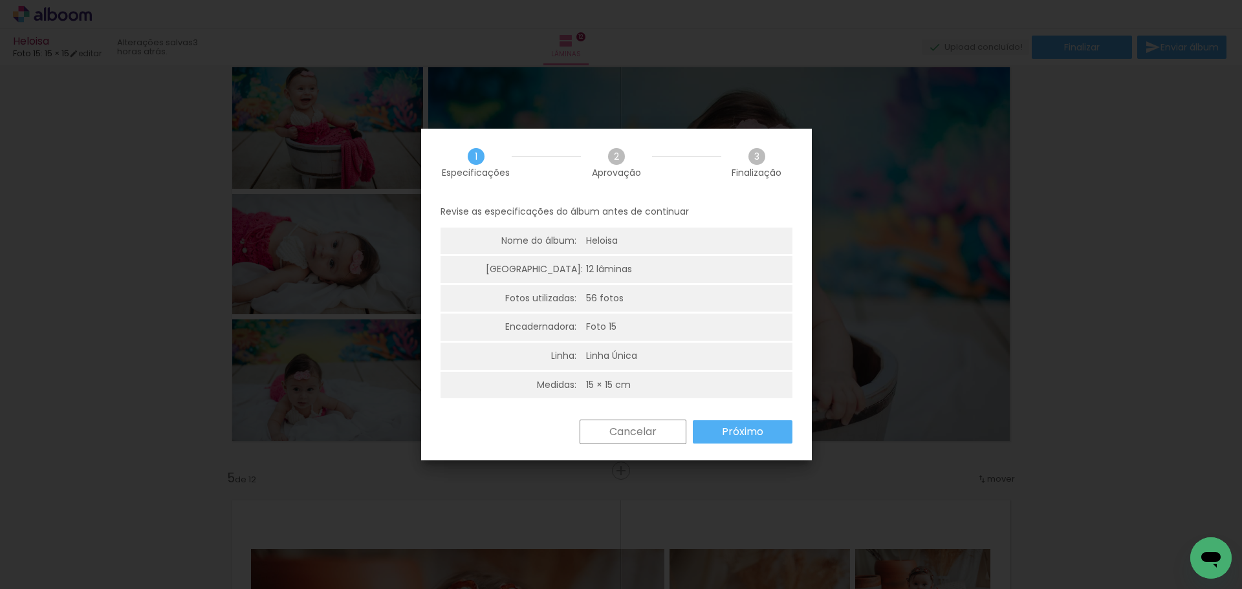
scroll to position [867, 0]
click at [0, 0] on slot "Próximo" at bounding box center [0, 0] width 0 height 0
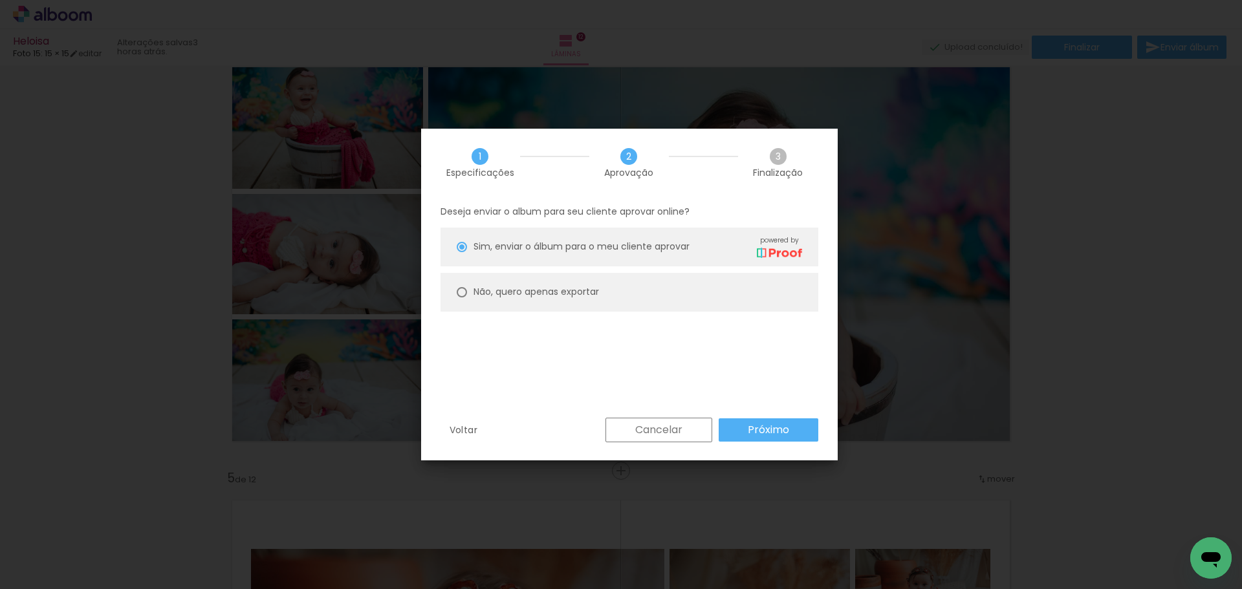
click at [618, 284] on paper-radio-button "Não, quero apenas exportar" at bounding box center [630, 292] width 378 height 39
type paper-radio-button "on"
click at [0, 0] on slot "Próximo" at bounding box center [0, 0] width 0 height 0
type input "Alta, 300 DPI"
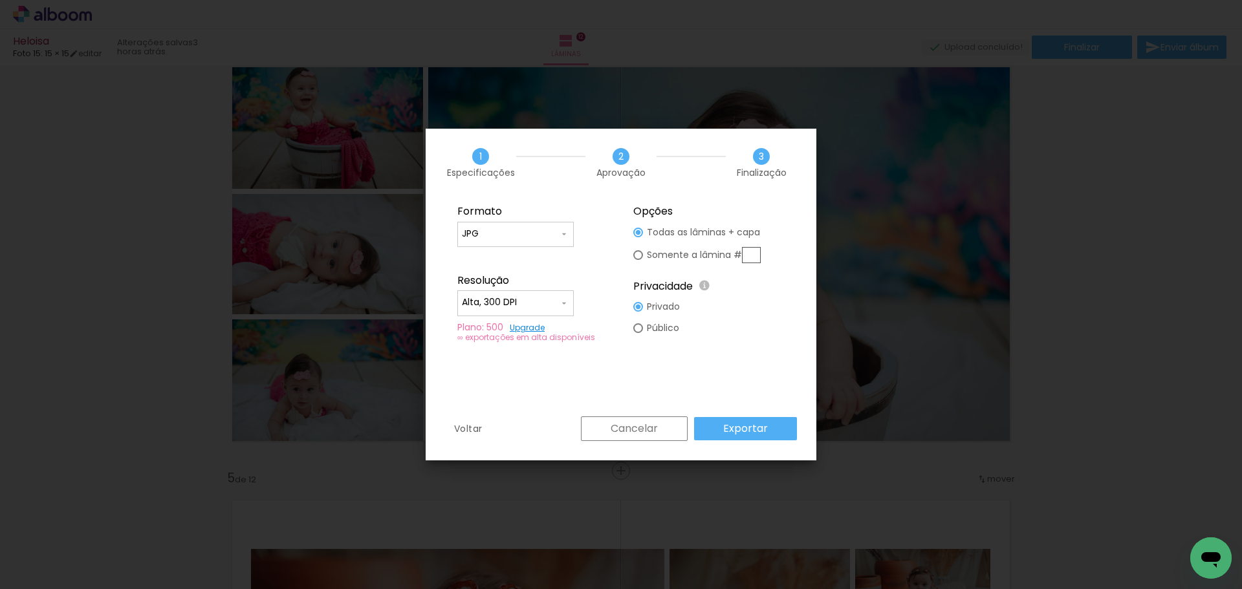
click at [782, 428] on paper-button "Exportar" at bounding box center [745, 428] width 103 height 23
